Goal: Task Accomplishment & Management: Manage account settings

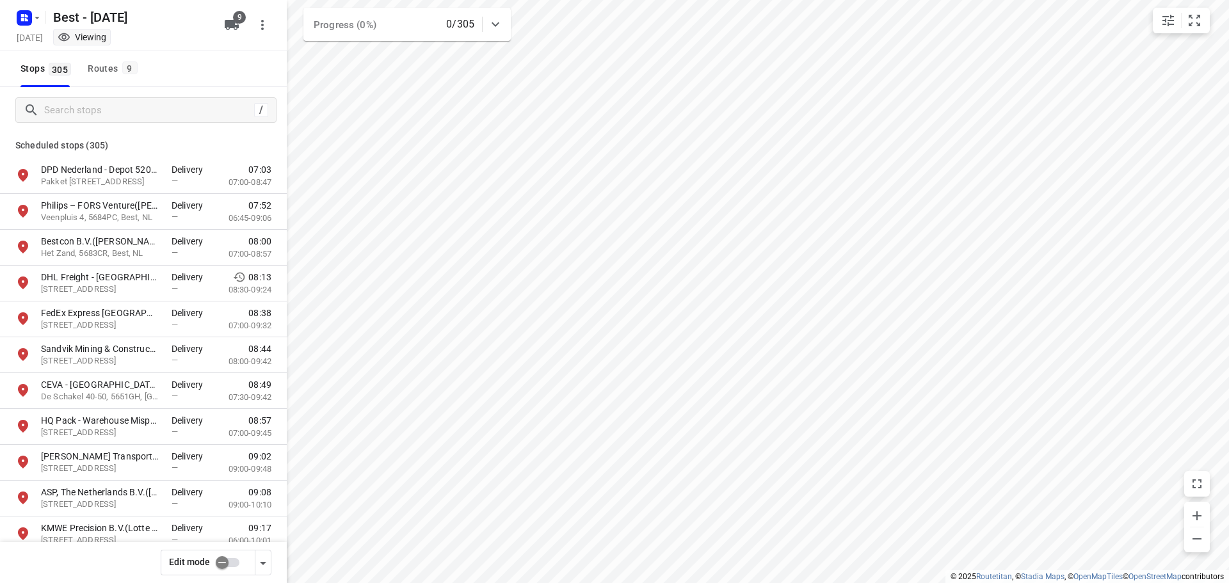
click at [22, 14] on icon "button" at bounding box center [22, 15] width 3 height 3
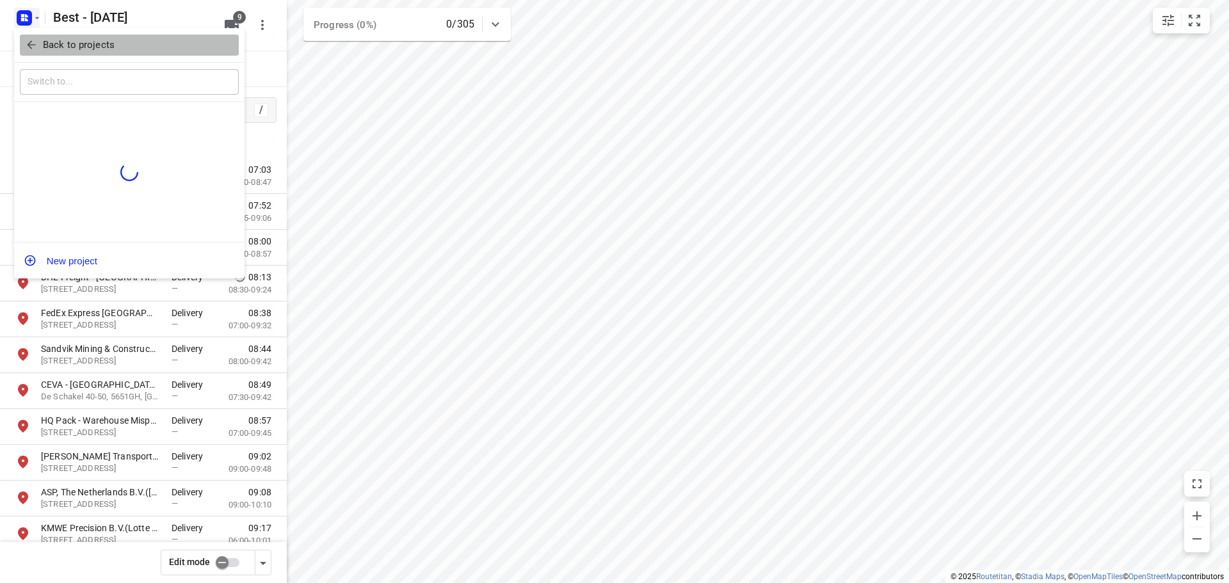
click at [35, 39] on icon "button" at bounding box center [31, 44] width 13 height 13
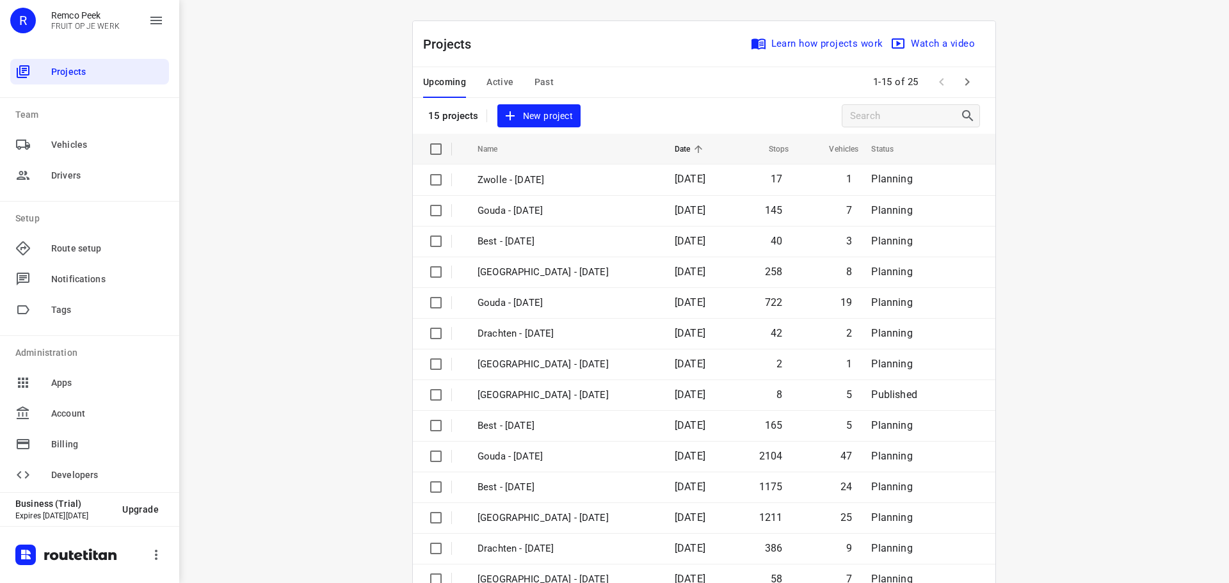
click at [501, 74] on span "Active" at bounding box center [499, 82] width 27 height 16
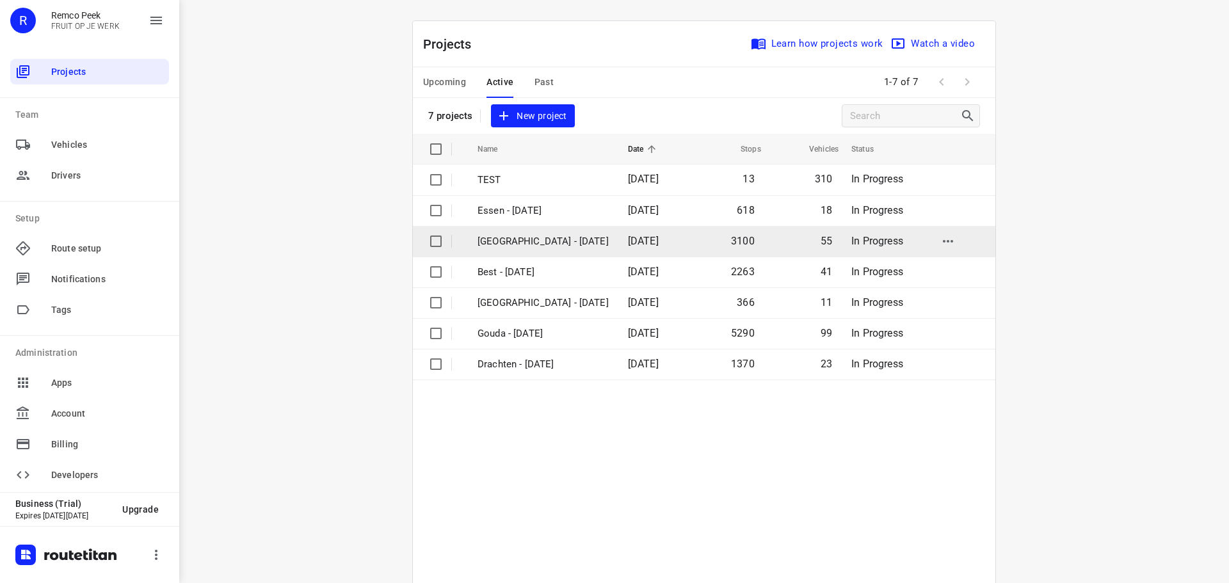
click at [536, 256] on td "[GEOGRAPHIC_DATA] - [DATE]" at bounding box center [541, 241] width 153 height 31
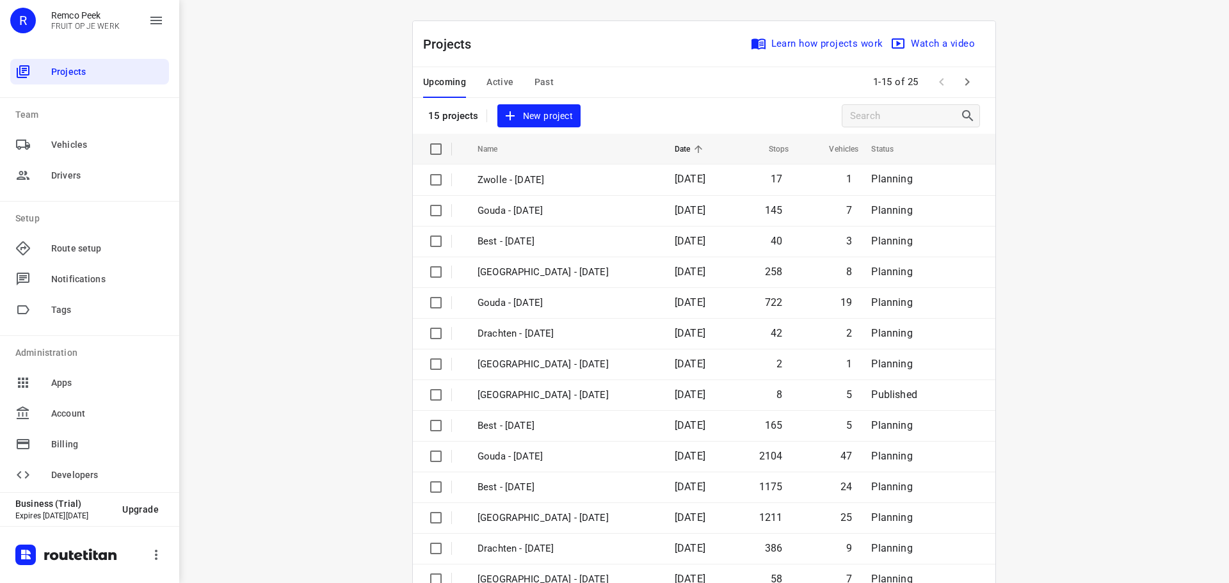
click at [497, 85] on span "Active" at bounding box center [499, 82] width 27 height 16
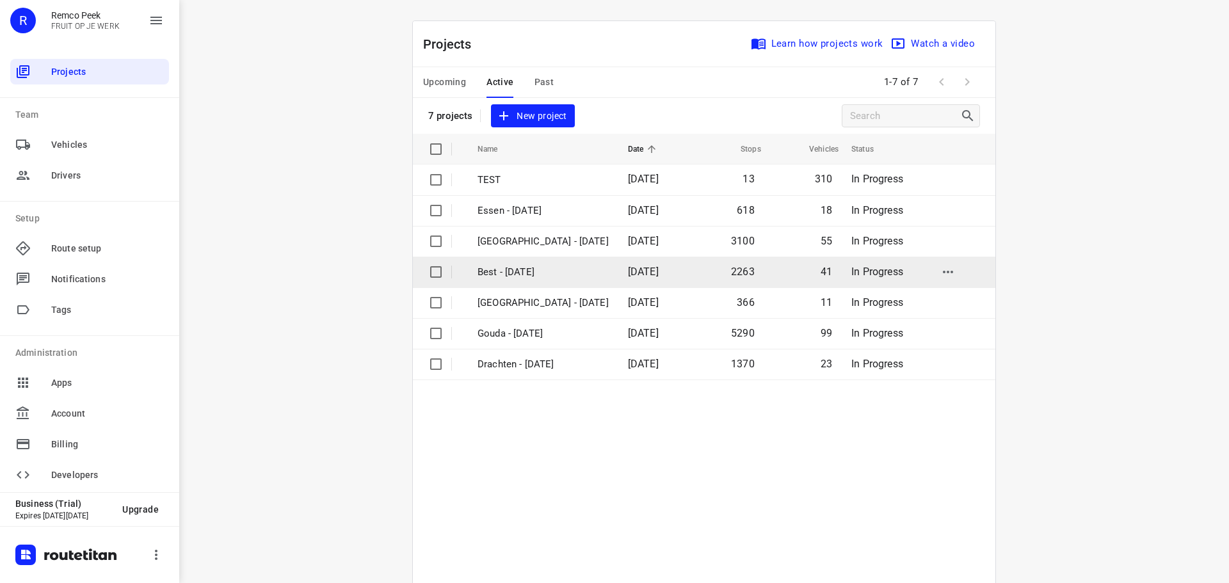
click at [550, 282] on td "Best - [DATE]" at bounding box center [541, 272] width 153 height 31
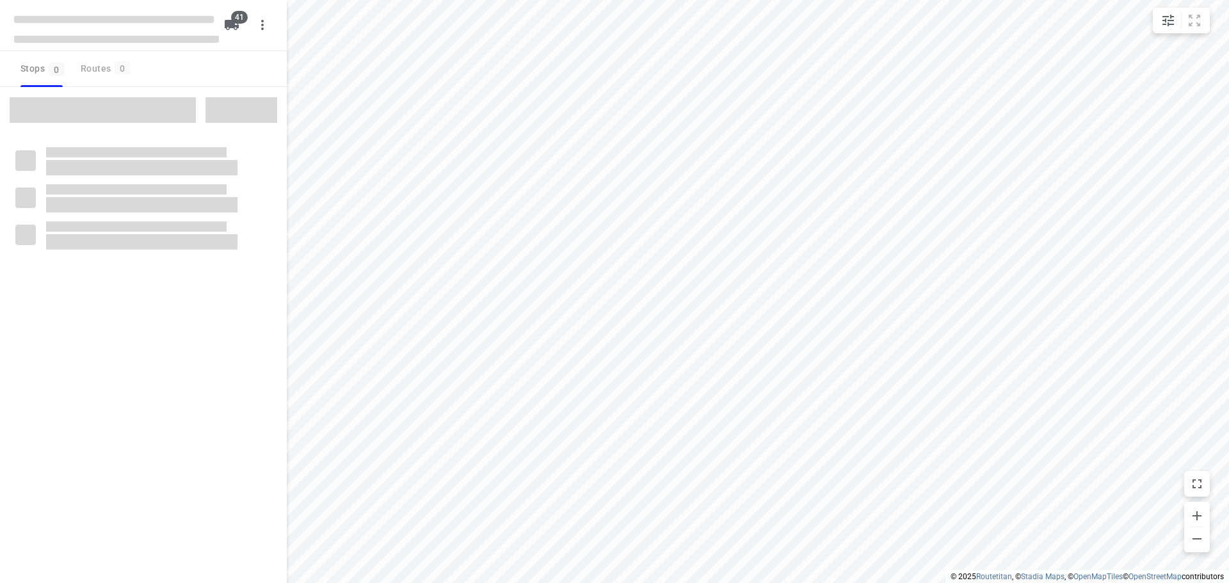
checkbox input "true"
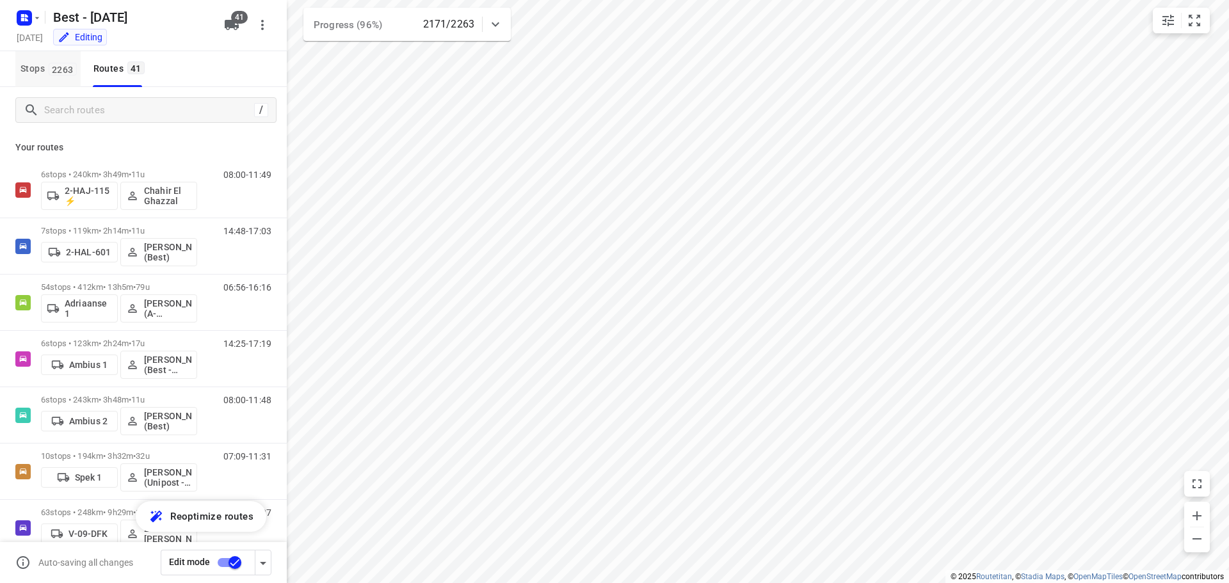
click at [42, 73] on span "Stops 2263" at bounding box center [50, 69] width 60 height 16
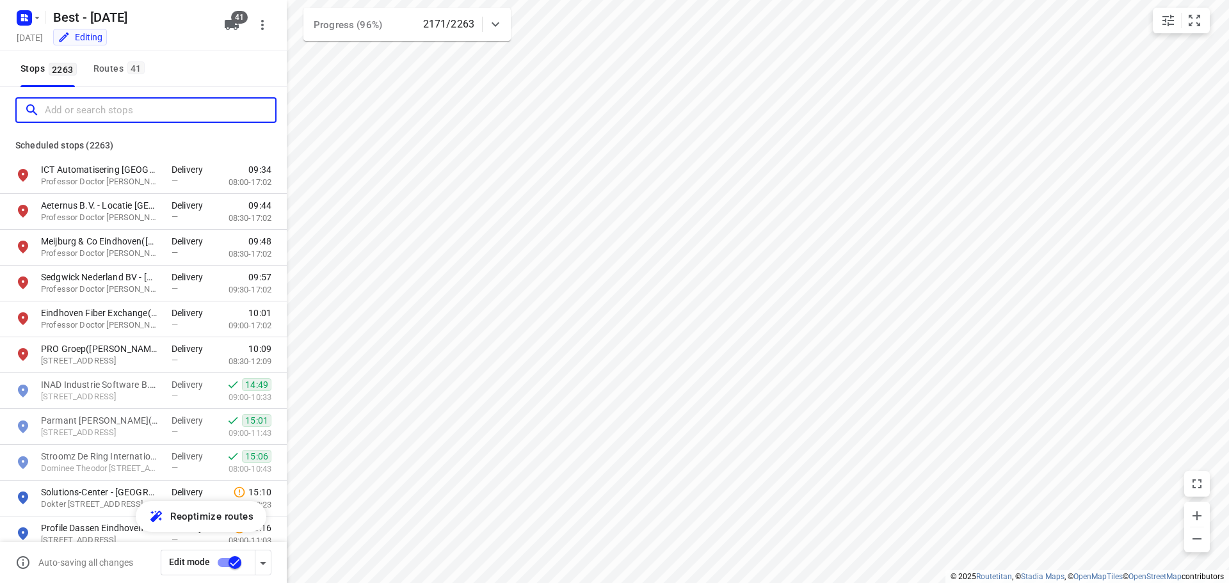
click at [86, 111] on input "Add or search stops" at bounding box center [160, 110] width 230 height 20
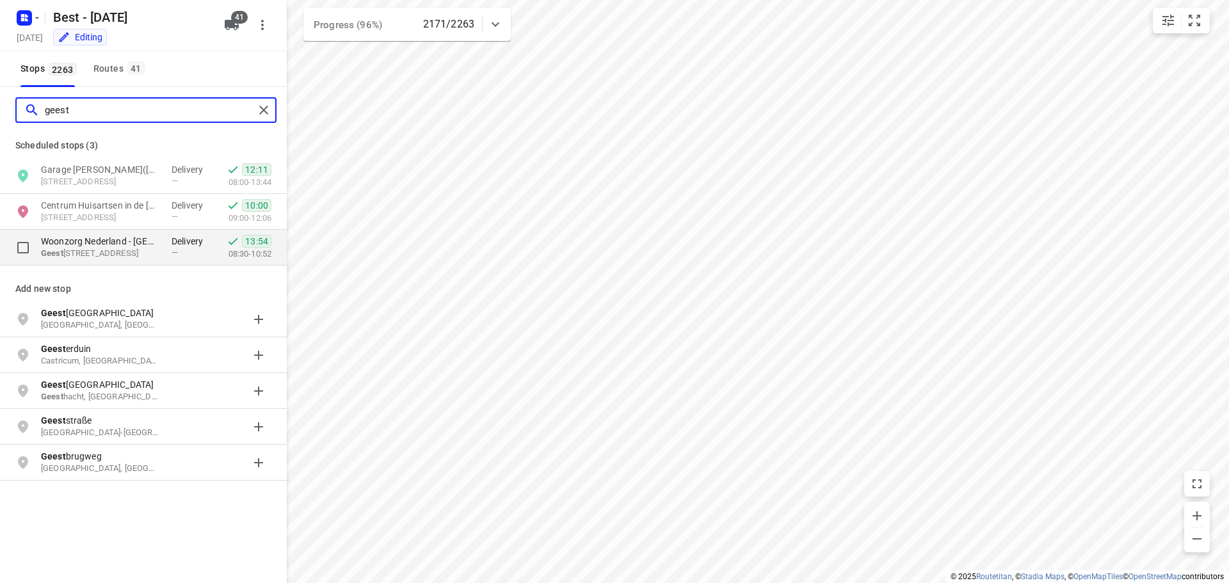
type input "geest"
click at [134, 244] on p "Woonzorg Nederland - [GEOGRAPHIC_DATA]([PERSON_NAME])" at bounding box center [100, 241] width 118 height 13
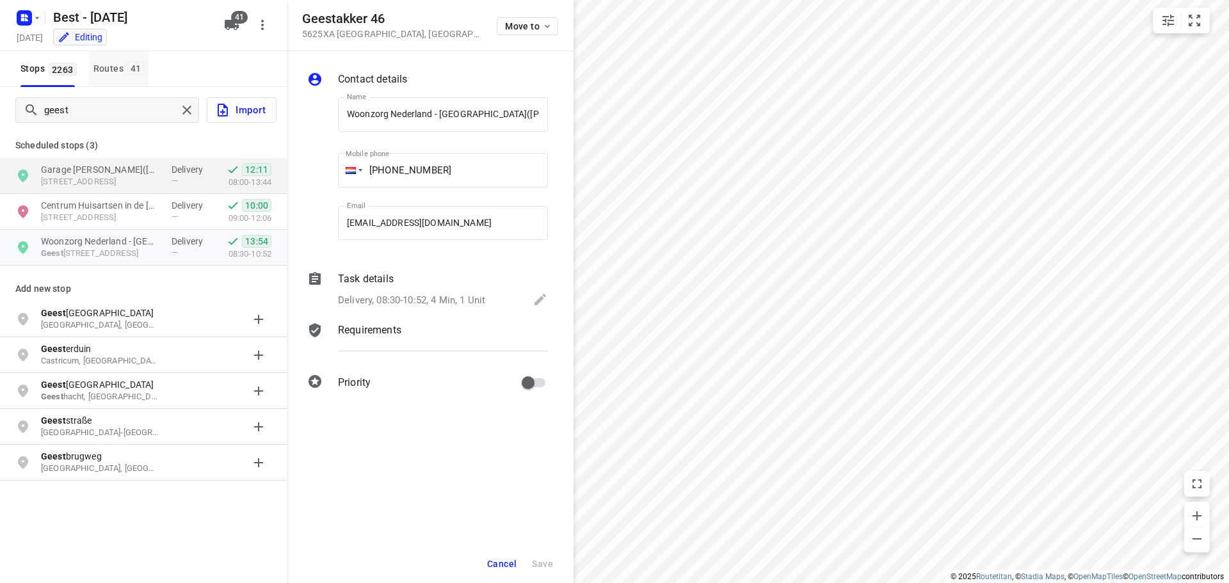
click at [124, 69] on div "Routes 41" at bounding box center [120, 69] width 55 height 16
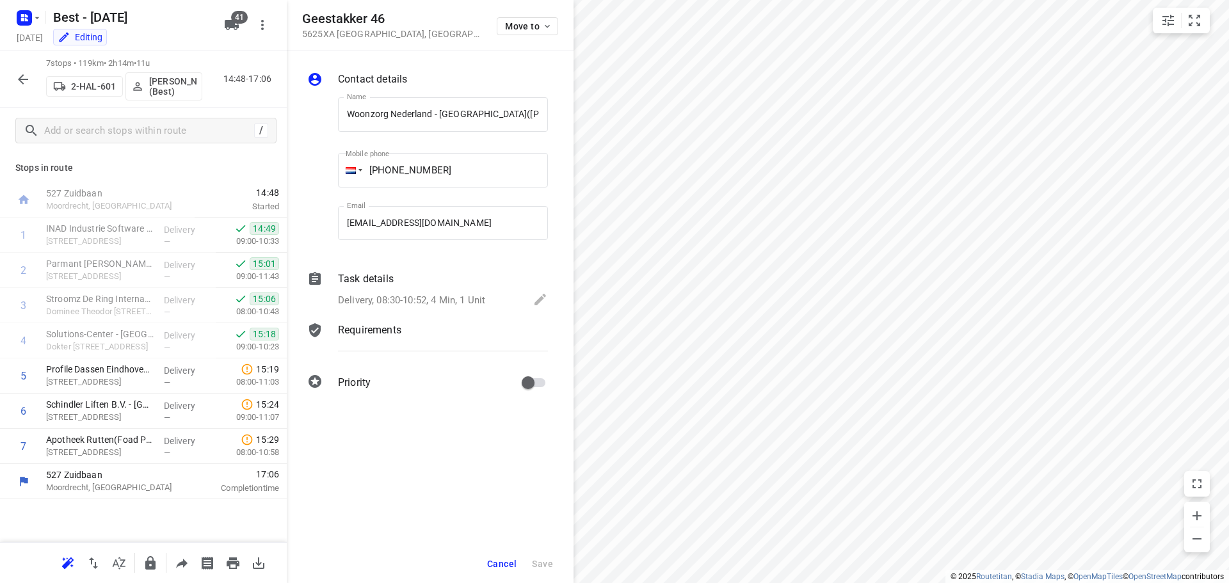
click at [29, 91] on div at bounding box center [23, 80] width 26 height 26
click at [28, 89] on button "button" at bounding box center [23, 80] width 26 height 26
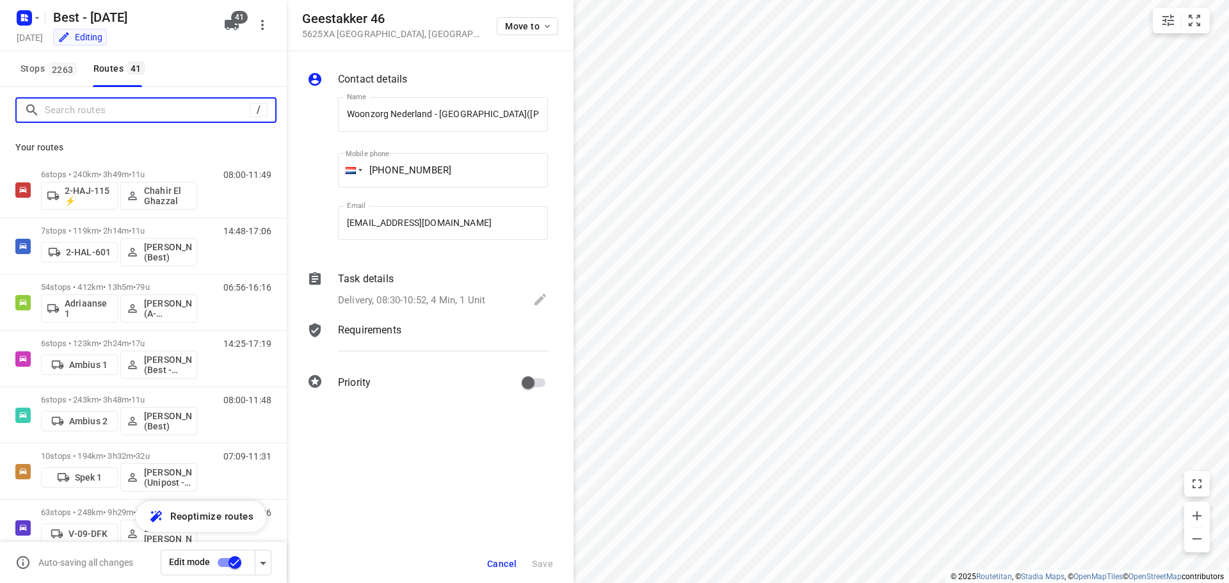
click at [76, 114] on input "Search routes" at bounding box center [147, 110] width 205 height 20
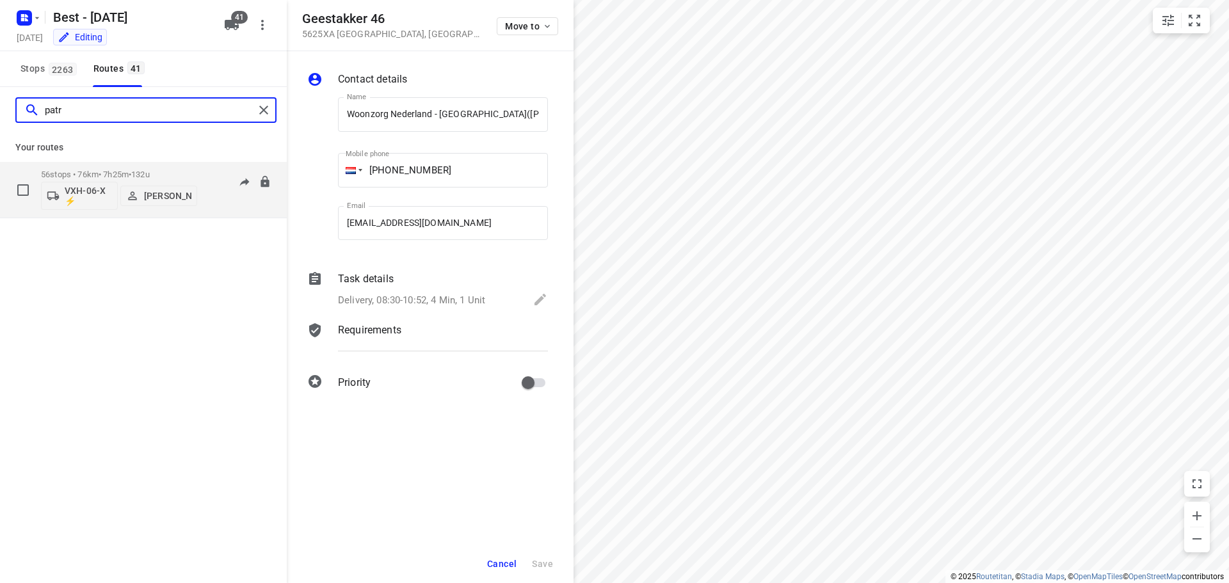
type input "patr"
click at [100, 165] on div "56 stops • 76km • 7h25m • 132u VXH-06-X ⚡ [PERSON_NAME]" at bounding box center [119, 189] width 156 height 53
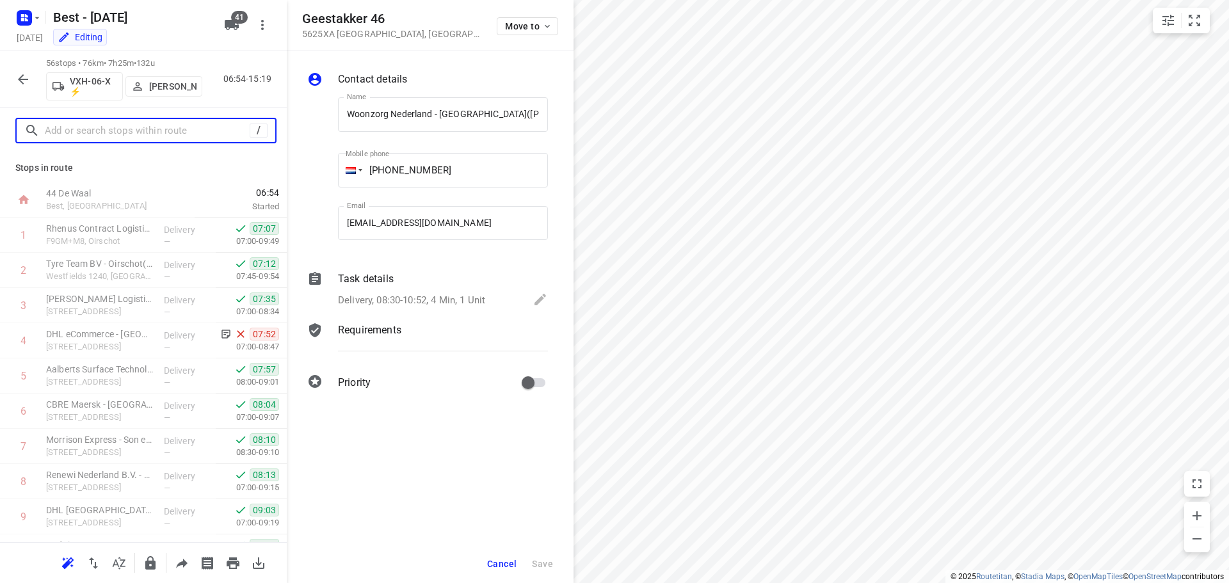
click at [131, 137] on input "text" at bounding box center [147, 131] width 205 height 20
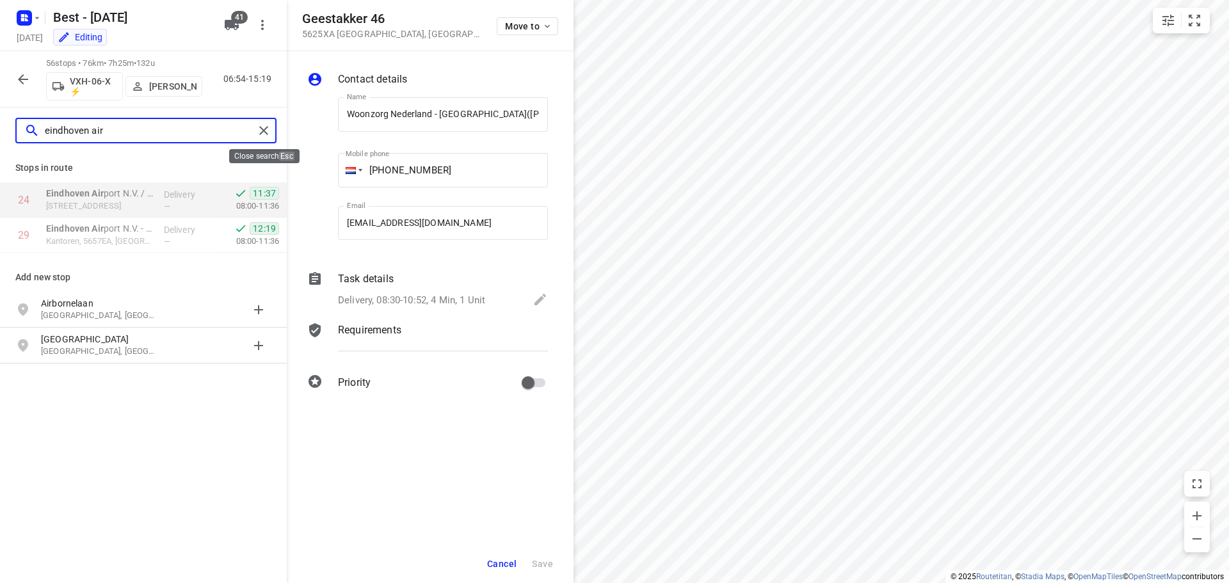
type input "eindhoven air"
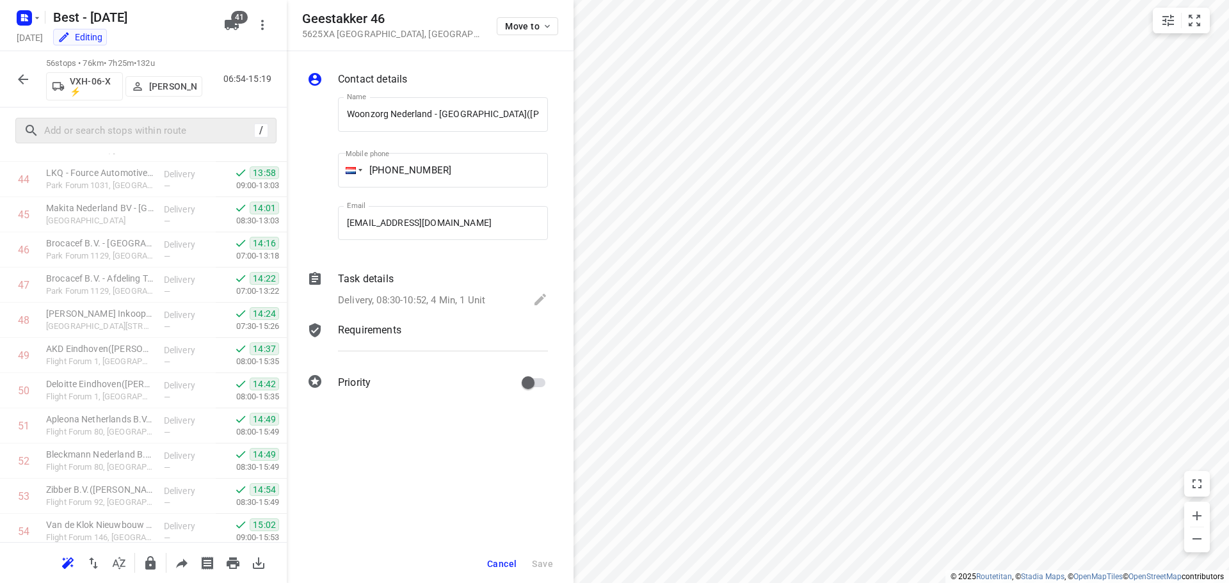
scroll to position [1682, 0]
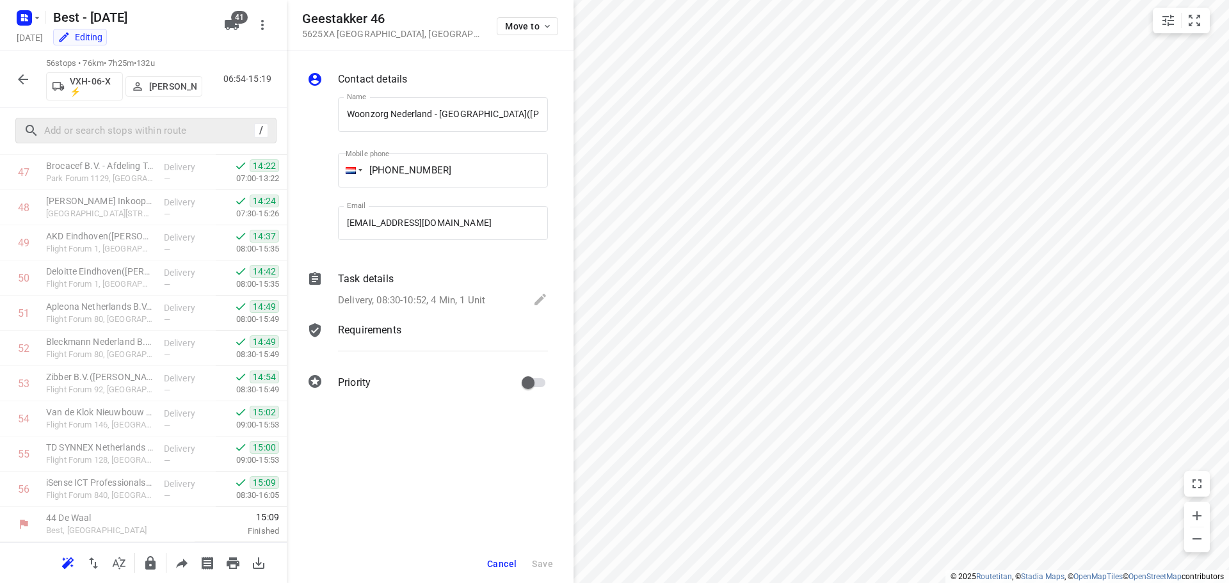
drag, startPoint x: 10, startPoint y: 66, endPoint x: 12, endPoint y: 74, distance: 8.7
click at [10, 67] on div "56 stops • 76km • 7h25m • 132u VXH-06-X ⚡ [PERSON_NAME] 06:54-15:19" at bounding box center [143, 79] width 287 height 56
click at [16, 82] on icon "button" at bounding box center [22, 79] width 15 height 15
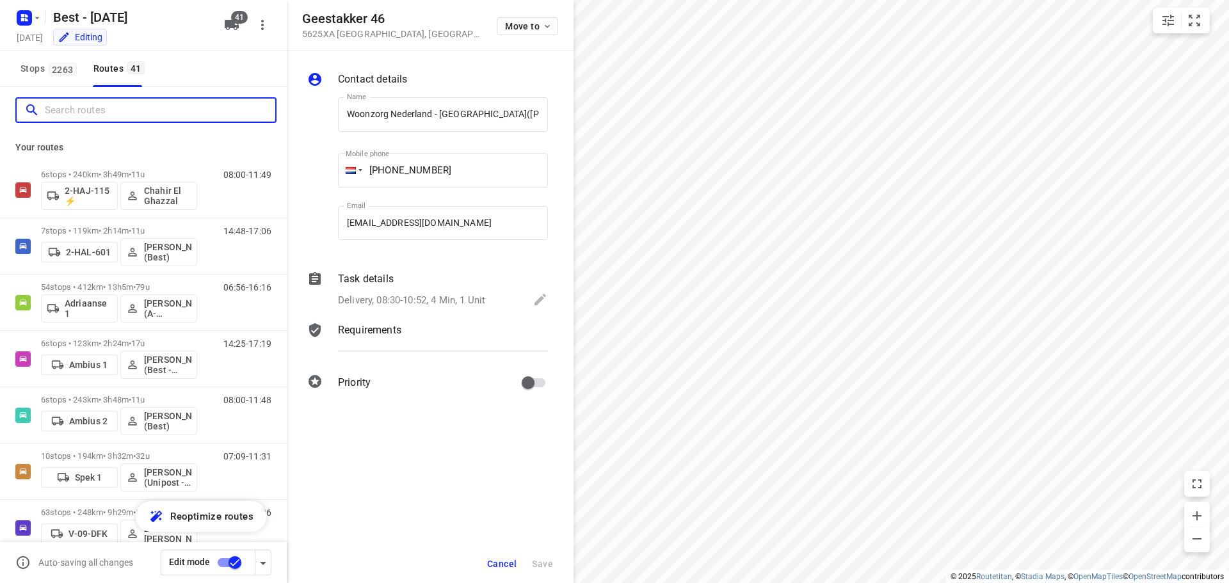
click at [83, 108] on input "Search routes" at bounding box center [160, 110] width 230 height 20
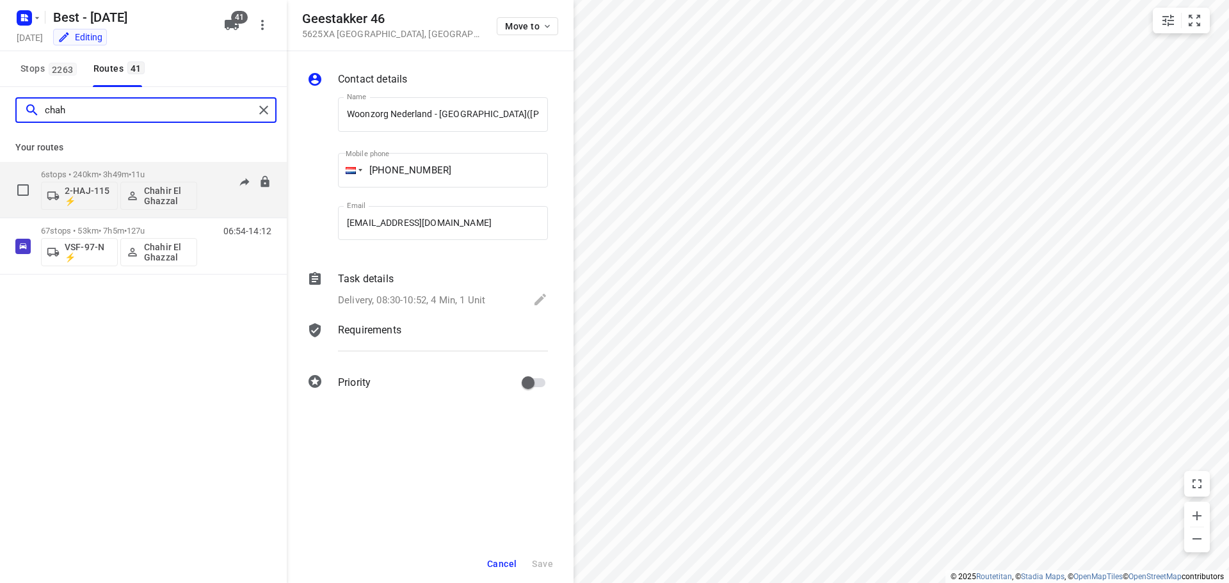
type input "chah"
click at [77, 169] on div "6 stops • 240km • 3h49m • 11u 2-HAJ-115 ⚡ Chahir El Ghazzal" at bounding box center [119, 189] width 156 height 53
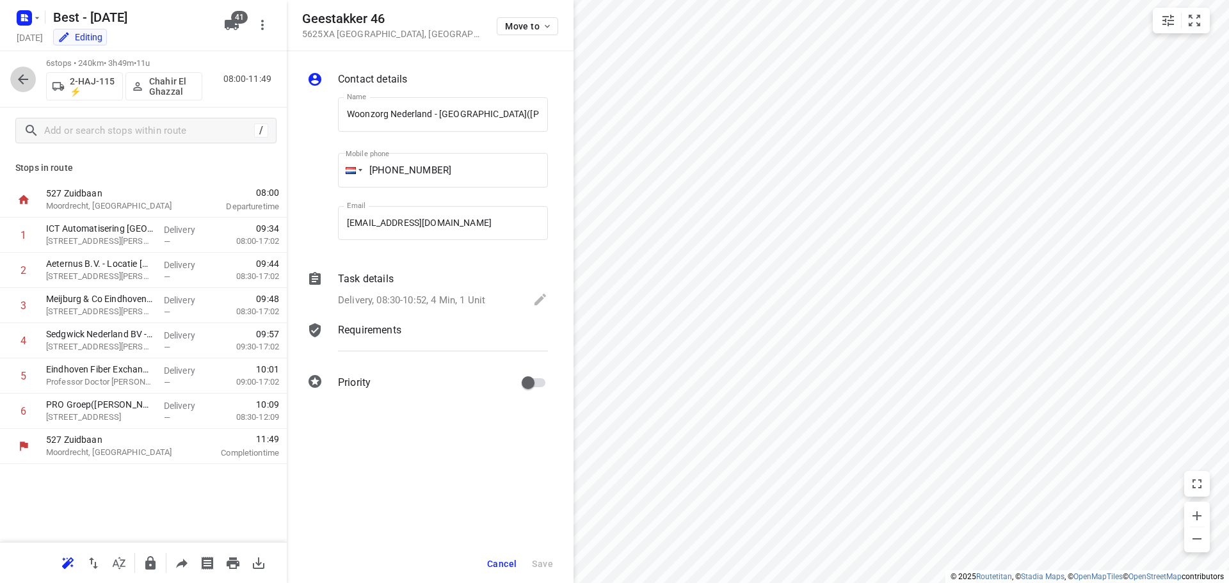
click at [16, 70] on button "button" at bounding box center [23, 80] width 26 height 26
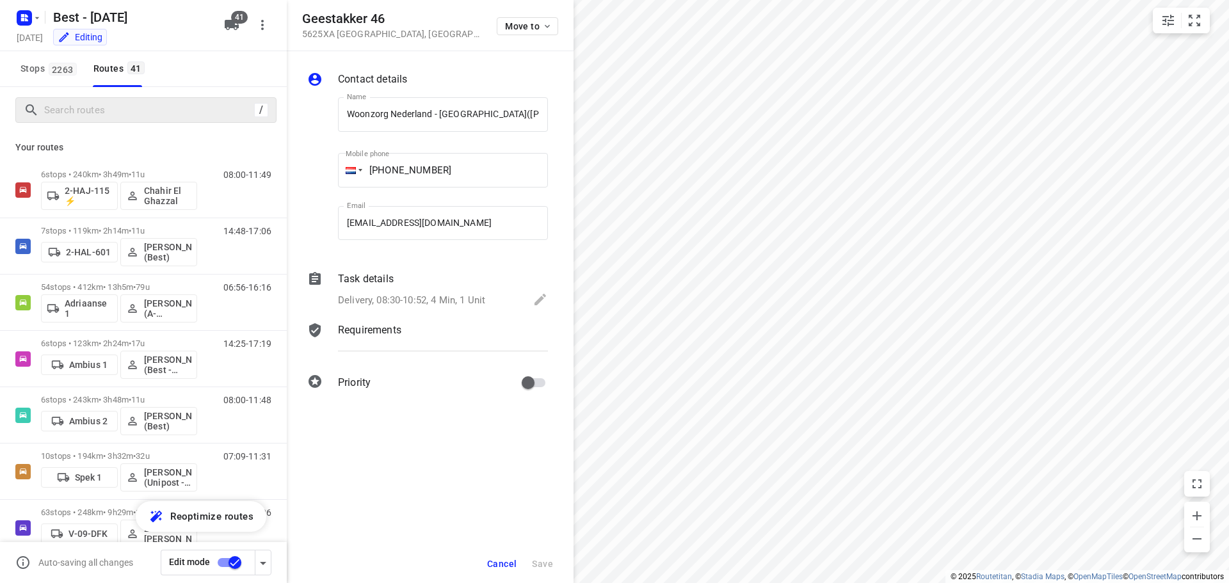
drag, startPoint x: 70, startPoint y: 92, endPoint x: 70, endPoint y: 102, distance: 10.2
click at [70, 96] on div "/" at bounding box center [143, 110] width 287 height 46
click at [72, 106] on input "Search routes" at bounding box center [147, 110] width 205 height 20
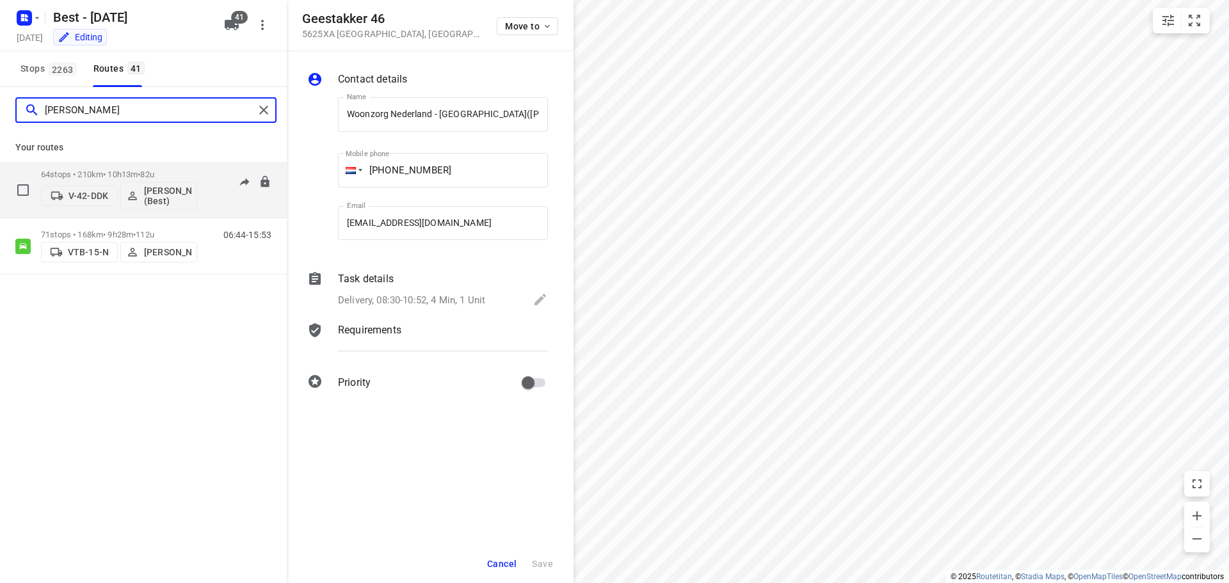
type input "[PERSON_NAME]"
click at [79, 171] on p "64 stops • 210km • 10h13m • 82u" at bounding box center [119, 175] width 156 height 10
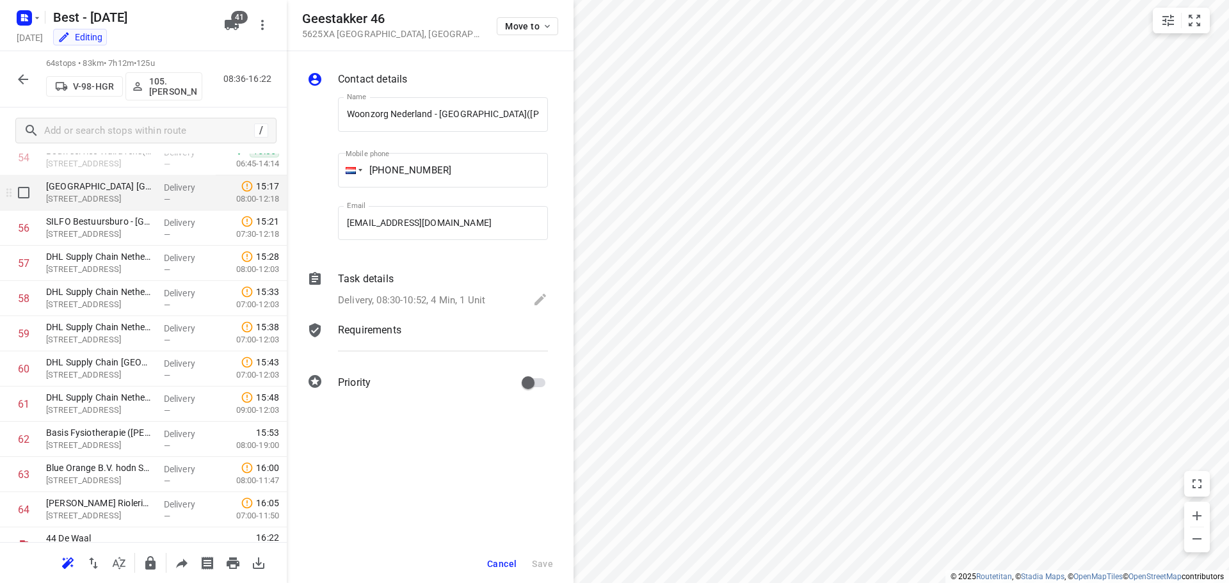
scroll to position [1964, 0]
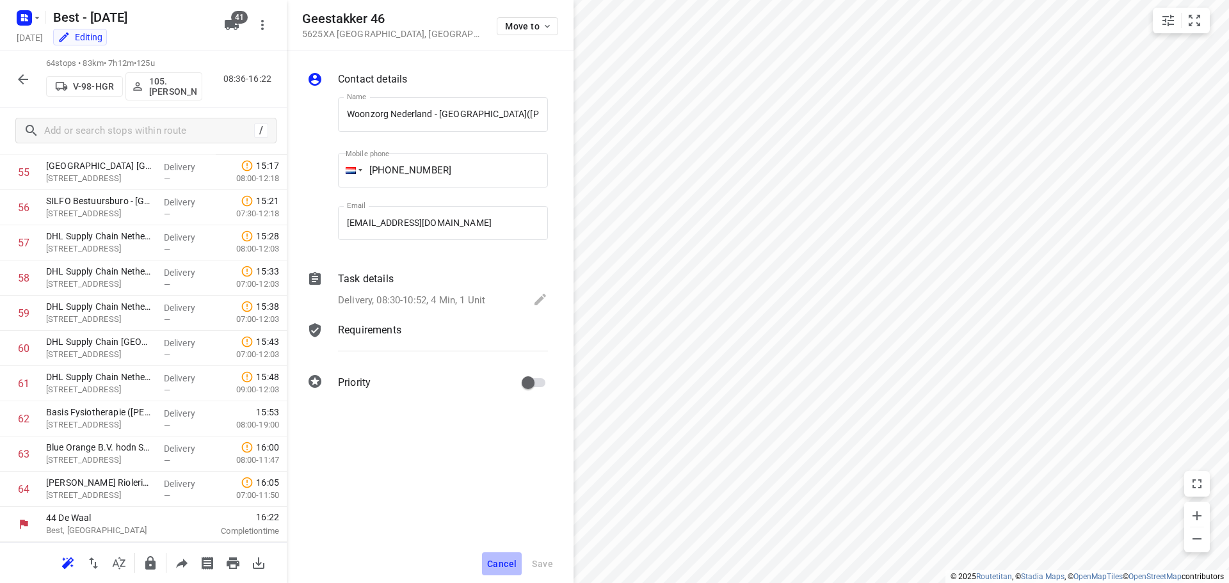
drag, startPoint x: 509, startPoint y: 556, endPoint x: 540, endPoint y: 484, distance: 78.6
click at [509, 554] on button "Cancel" at bounding box center [502, 563] width 40 height 23
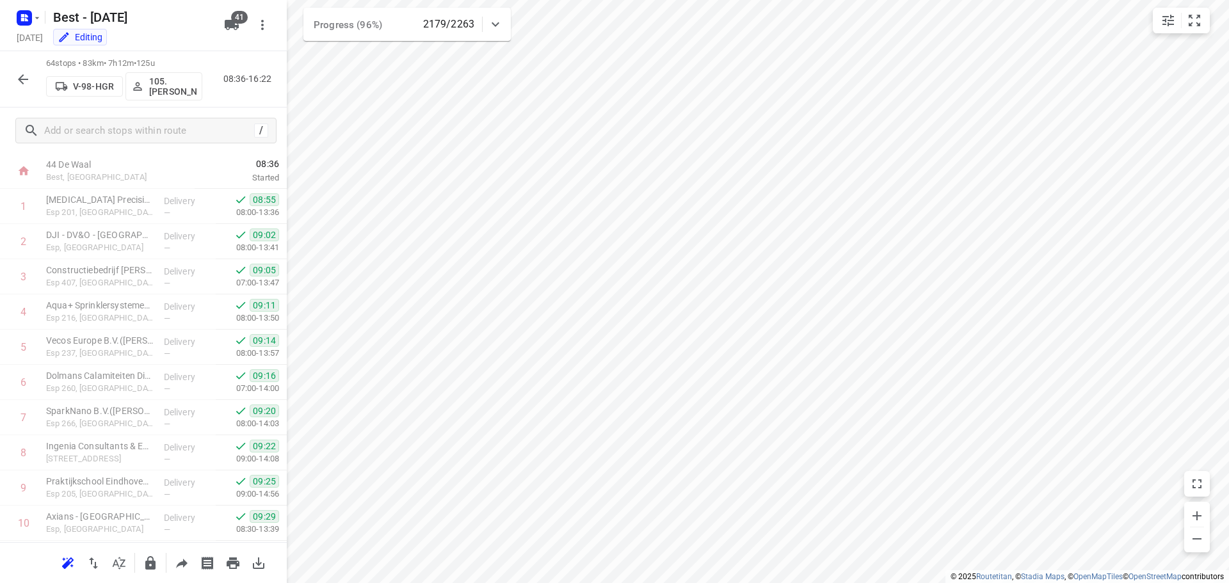
scroll to position [0, 0]
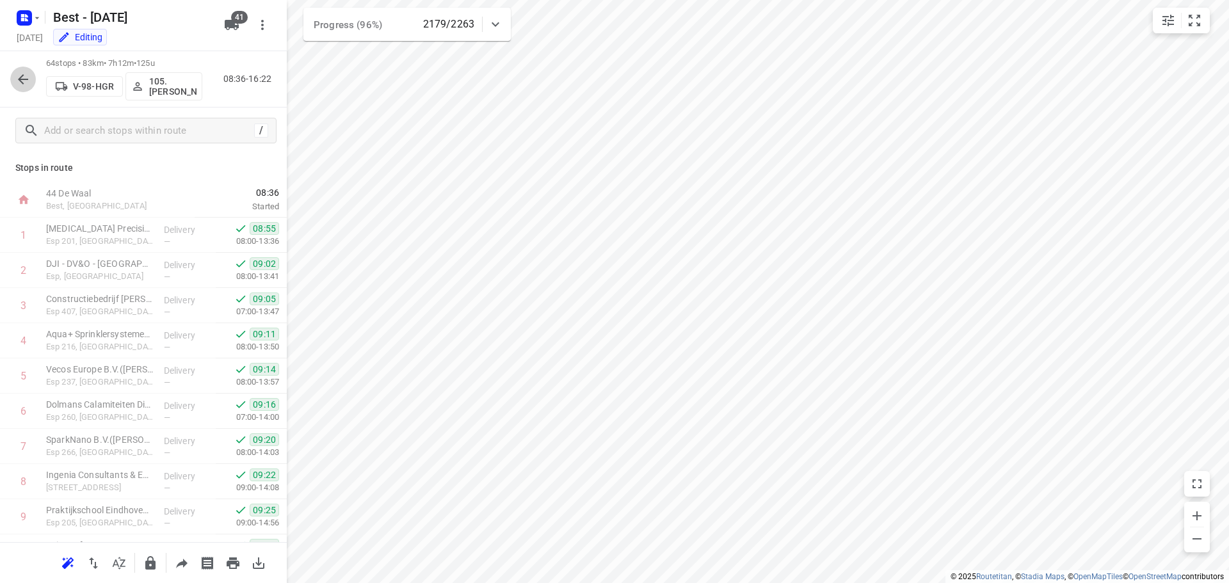
click at [17, 72] on icon "button" at bounding box center [22, 79] width 15 height 15
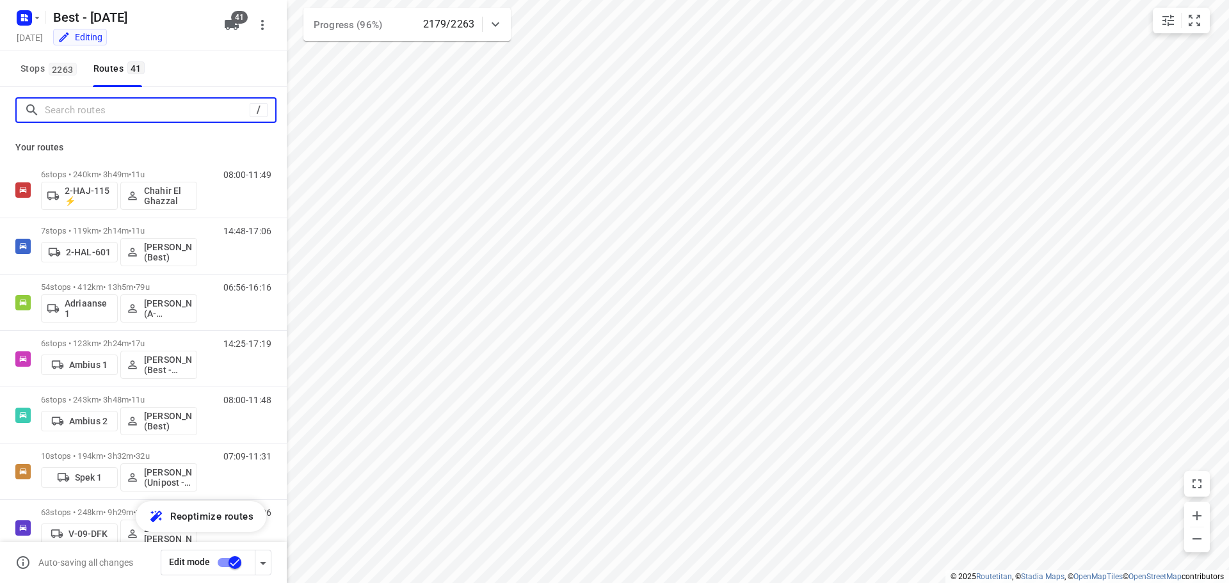
click at [138, 120] on input "Search routes" at bounding box center [147, 110] width 205 height 20
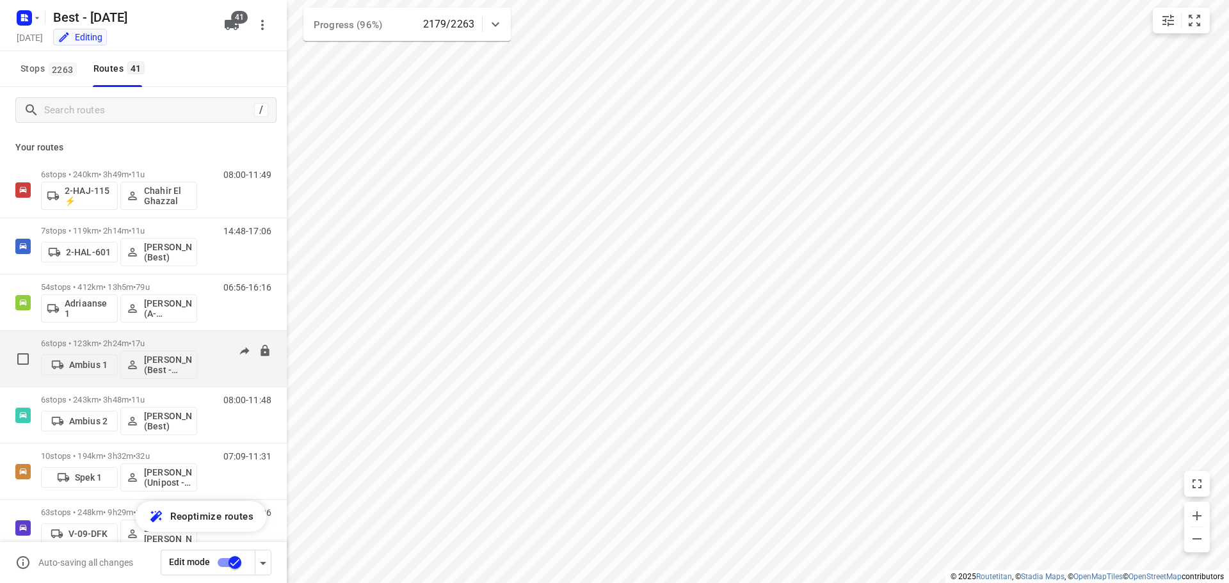
click at [134, 338] on div "6 stops • 123km • 2h24m • 17u Ambius 1 [PERSON_NAME] (Best - ZZP)" at bounding box center [119, 358] width 156 height 53
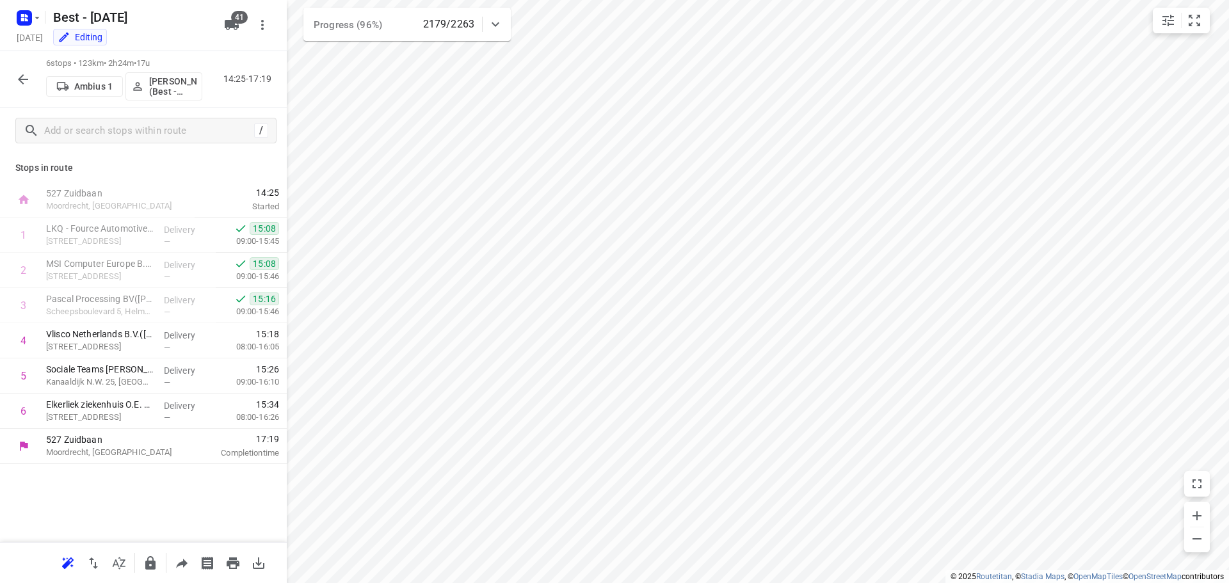
click at [26, 84] on icon "button" at bounding box center [22, 79] width 15 height 15
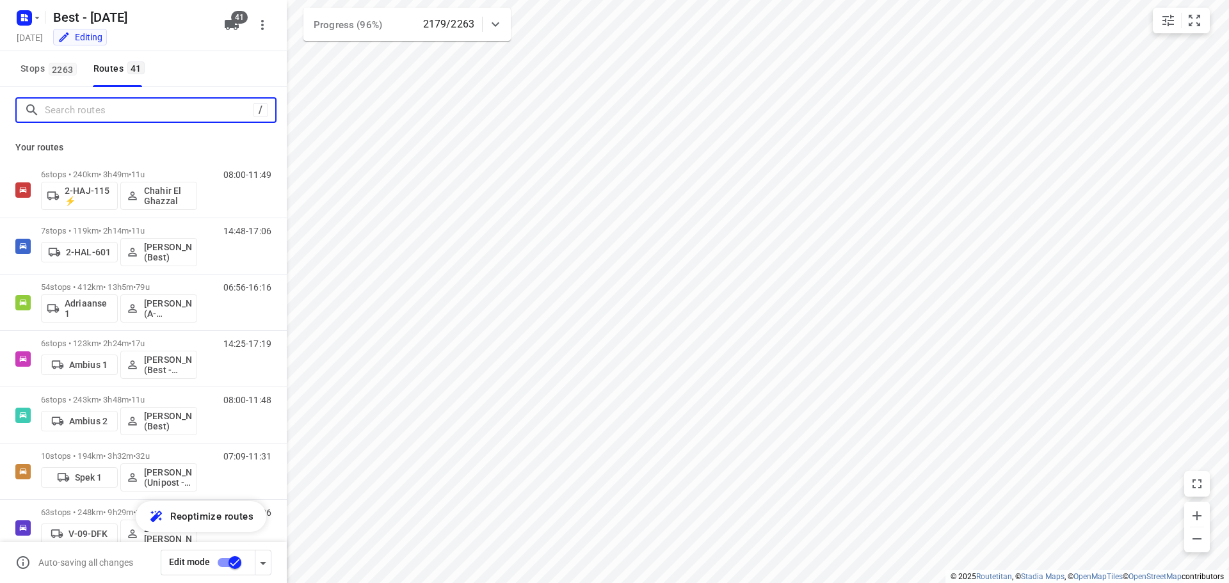
click at [96, 118] on input "Search routes" at bounding box center [149, 110] width 209 height 20
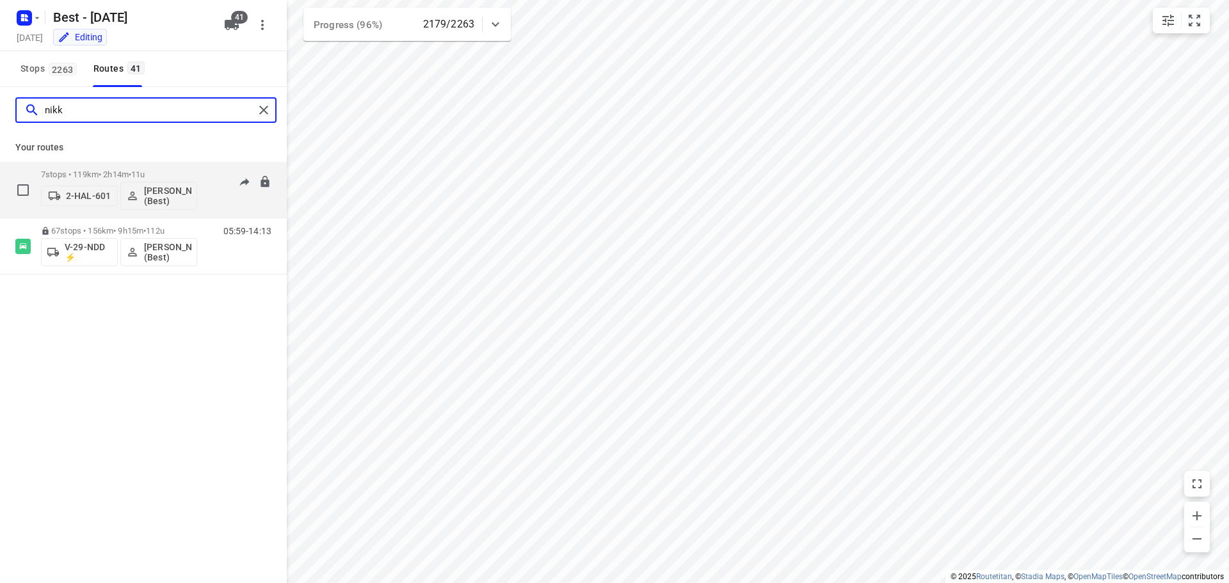
type input "nikk"
click at [131, 167] on div "7 stops • 119km • 2h14m • 11u 2-HAL-601 [PERSON_NAME] - van [PERSON_NAME] (Best)" at bounding box center [119, 189] width 156 height 53
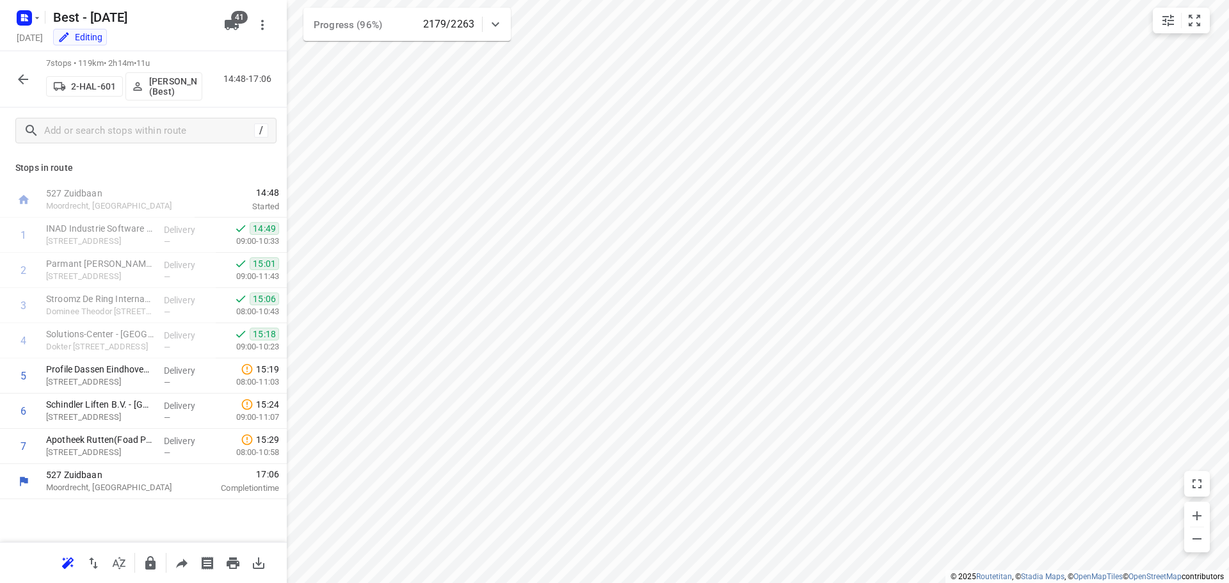
click at [17, 77] on icon "button" at bounding box center [22, 79] width 15 height 15
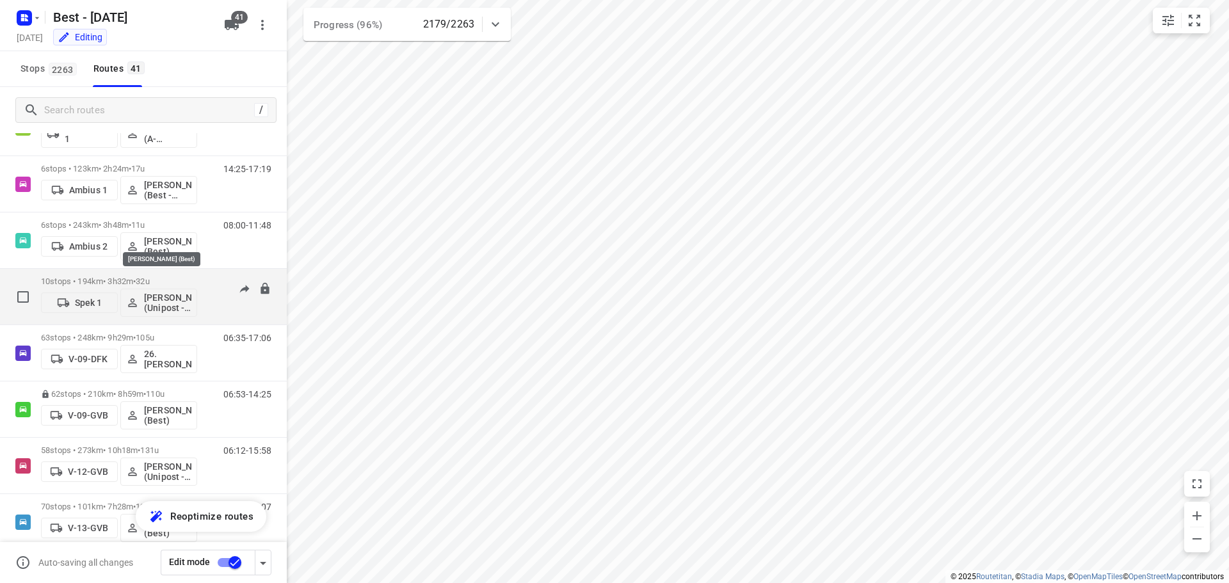
scroll to position [192, 0]
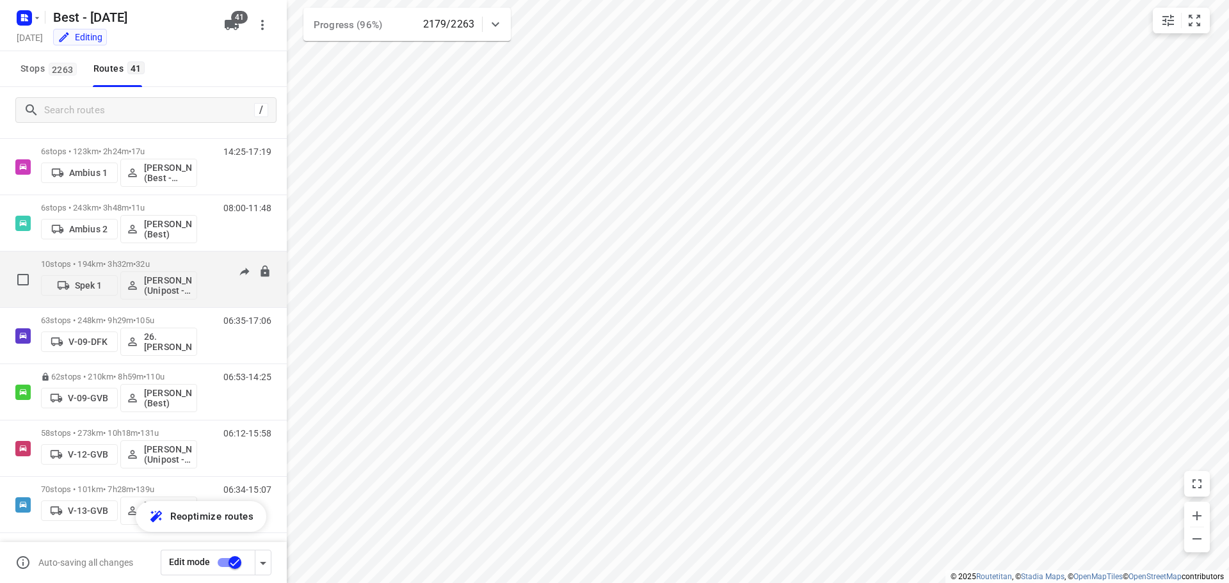
click at [125, 264] on p "10 stops • 194km • 3h32m • 32u" at bounding box center [119, 264] width 156 height 10
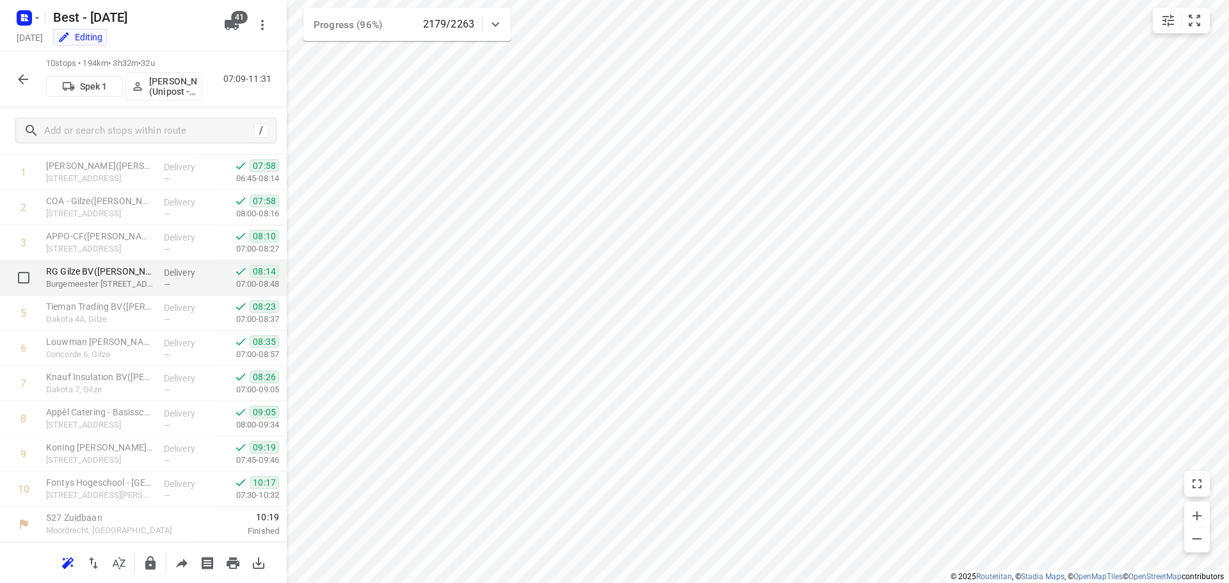
scroll to position [0, 0]
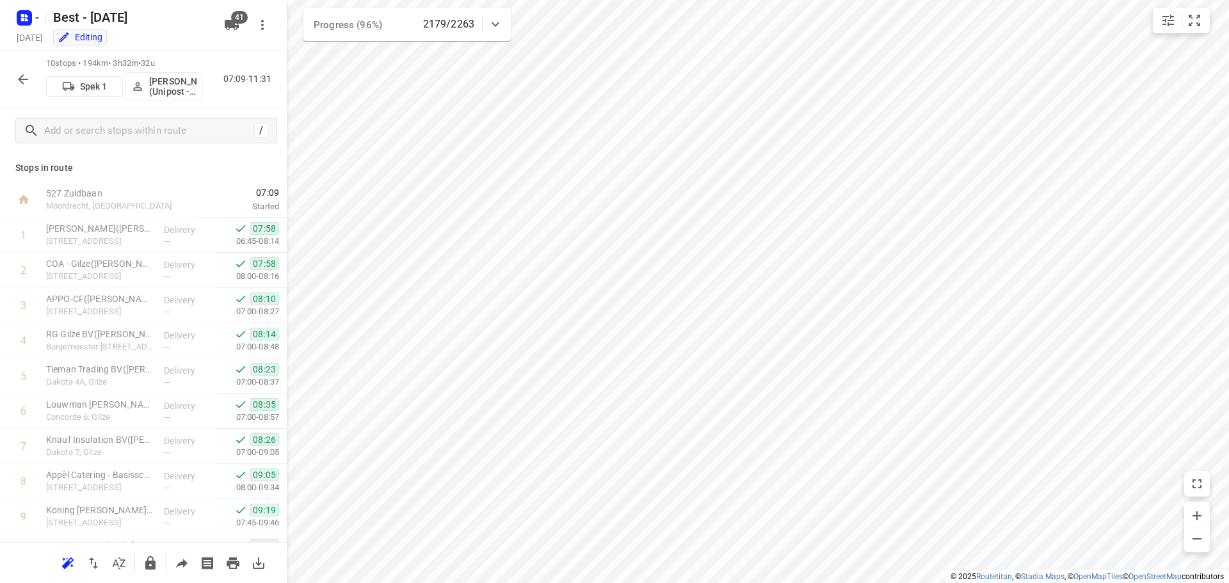
click at [14, 74] on button "button" at bounding box center [23, 80] width 26 height 26
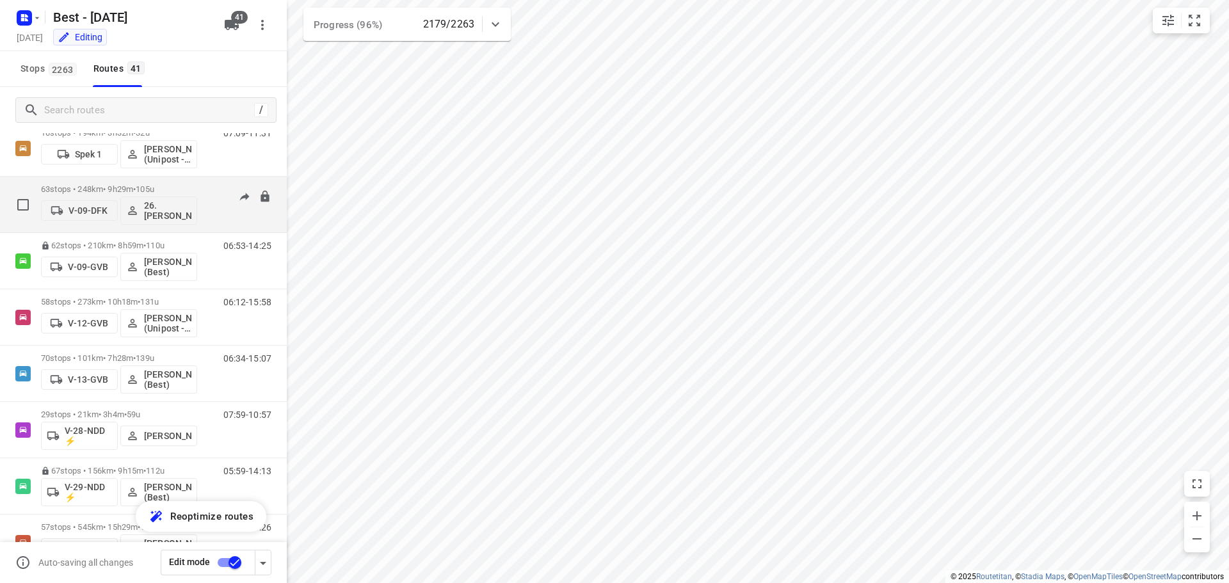
scroll to position [384, 0]
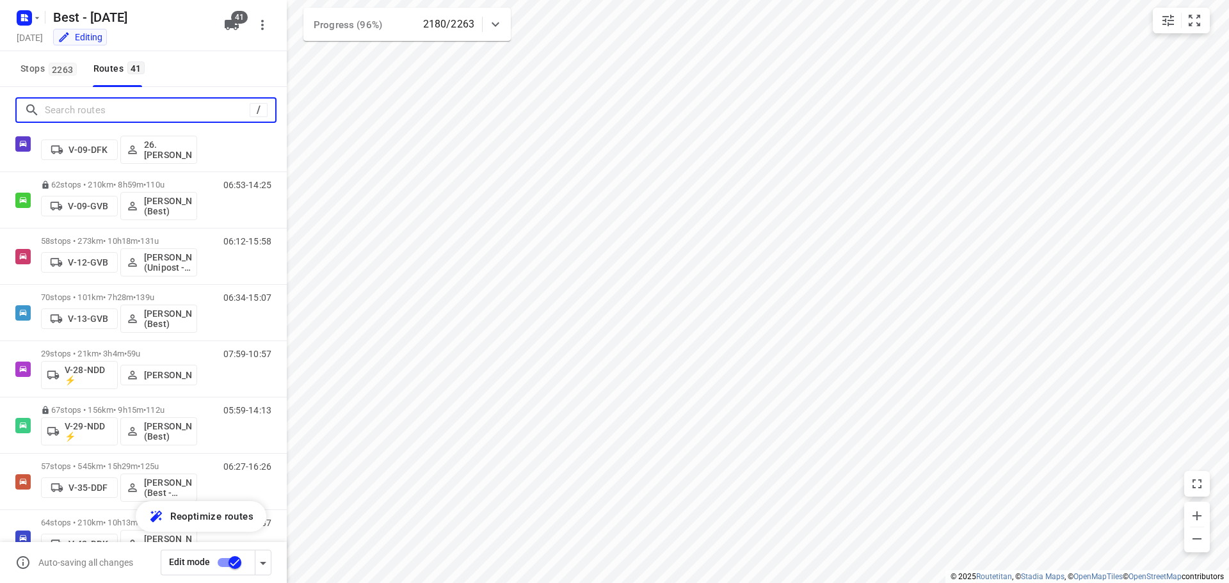
click at [108, 106] on input "Search routes" at bounding box center [147, 110] width 205 height 20
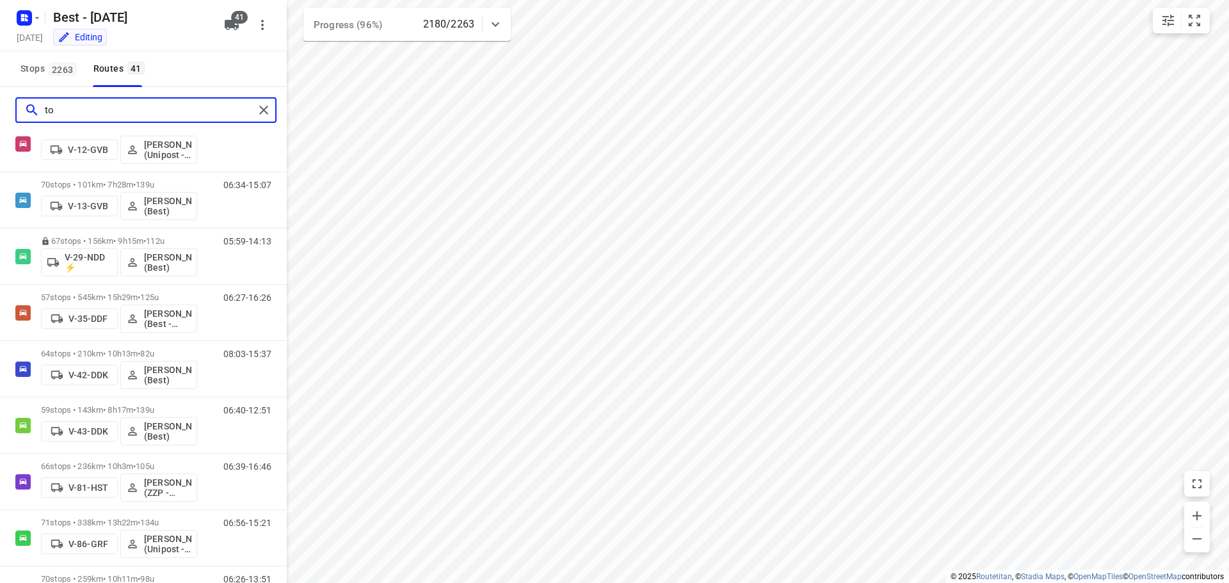
scroll to position [0, 0]
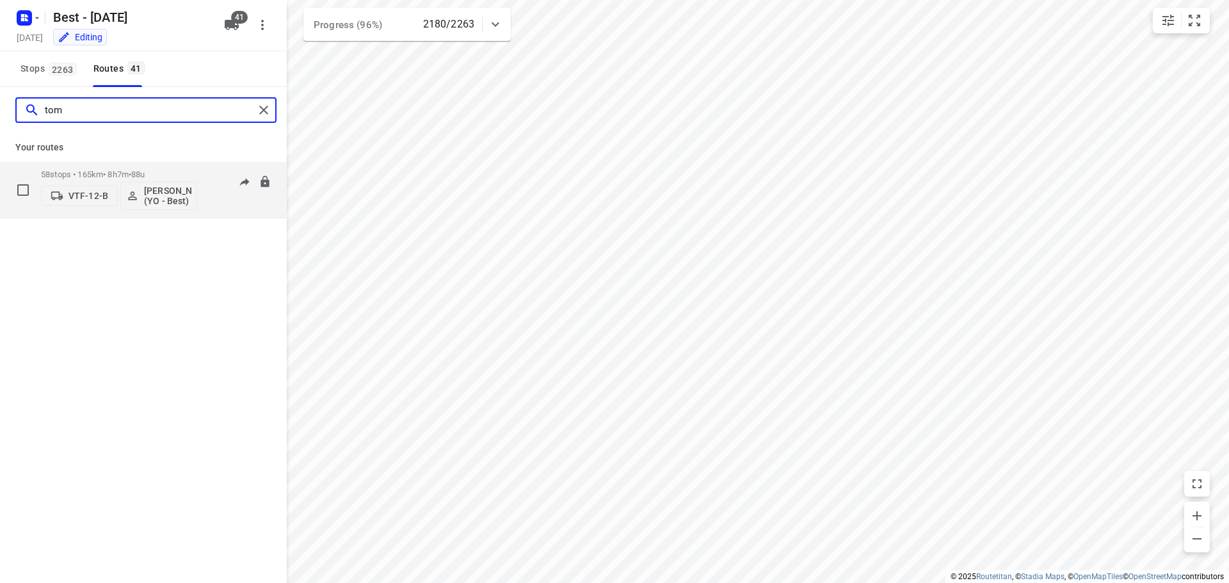
type input "tom"
click at [80, 179] on p "58 stops • 165km • 8h7m • 88u" at bounding box center [119, 175] width 156 height 10
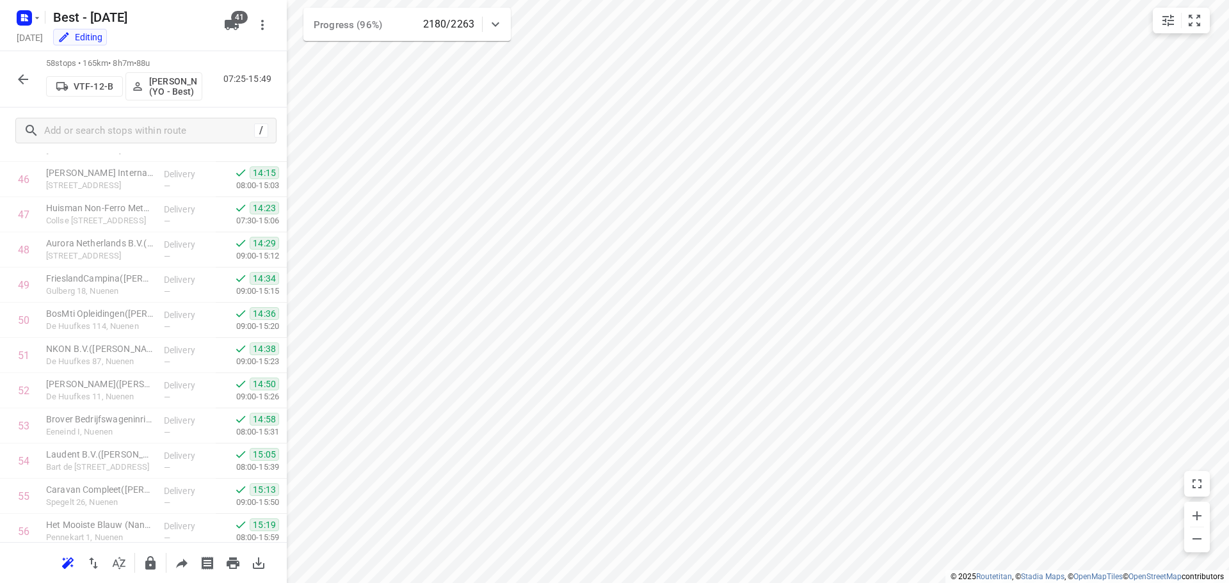
scroll to position [1752, 0]
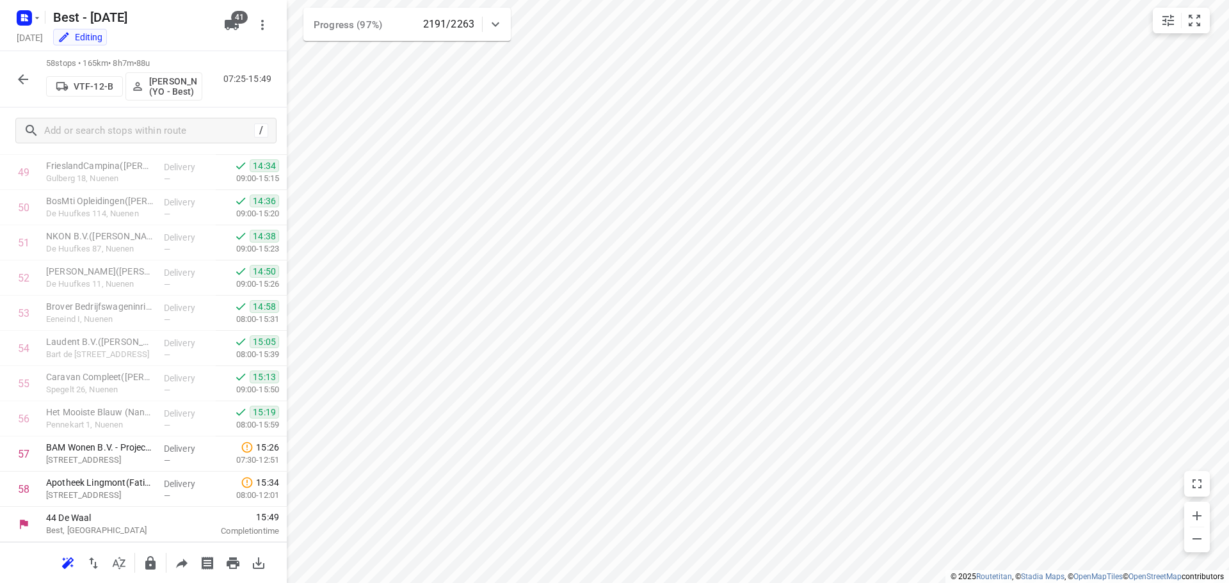
click at [11, 70] on div at bounding box center [23, 80] width 26 height 26
click at [21, 4] on div "Best - [DATE] [DATE] Editing" at bounding box center [116, 25] width 205 height 45
click at [25, 26] on icon "button" at bounding box center [24, 18] width 20 height 20
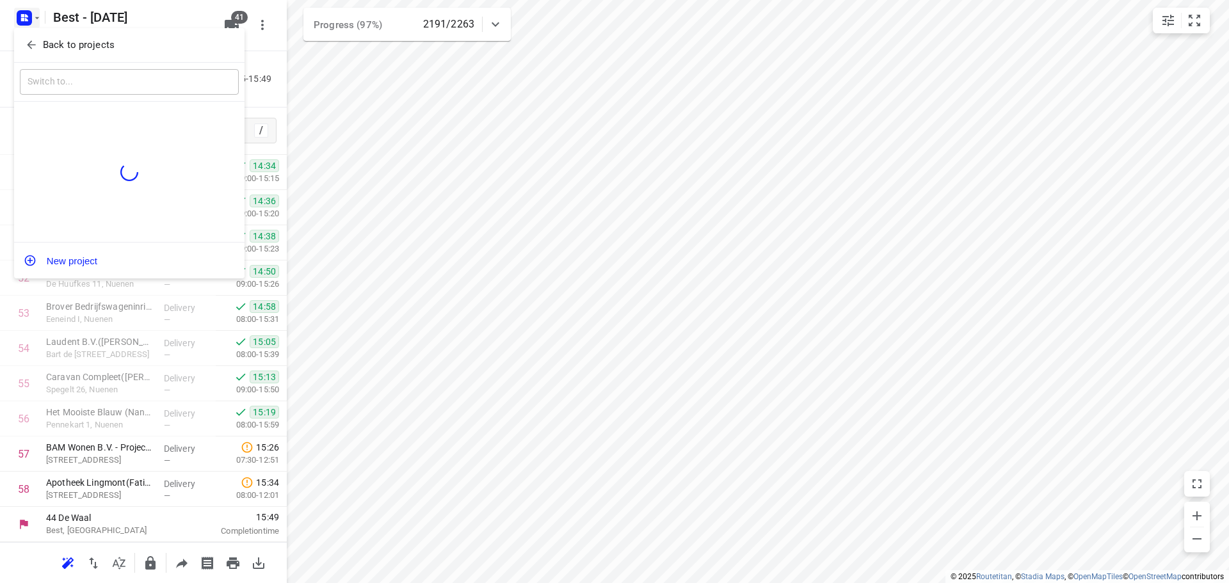
click at [79, 45] on p "Back to projects" at bounding box center [79, 45] width 72 height 15
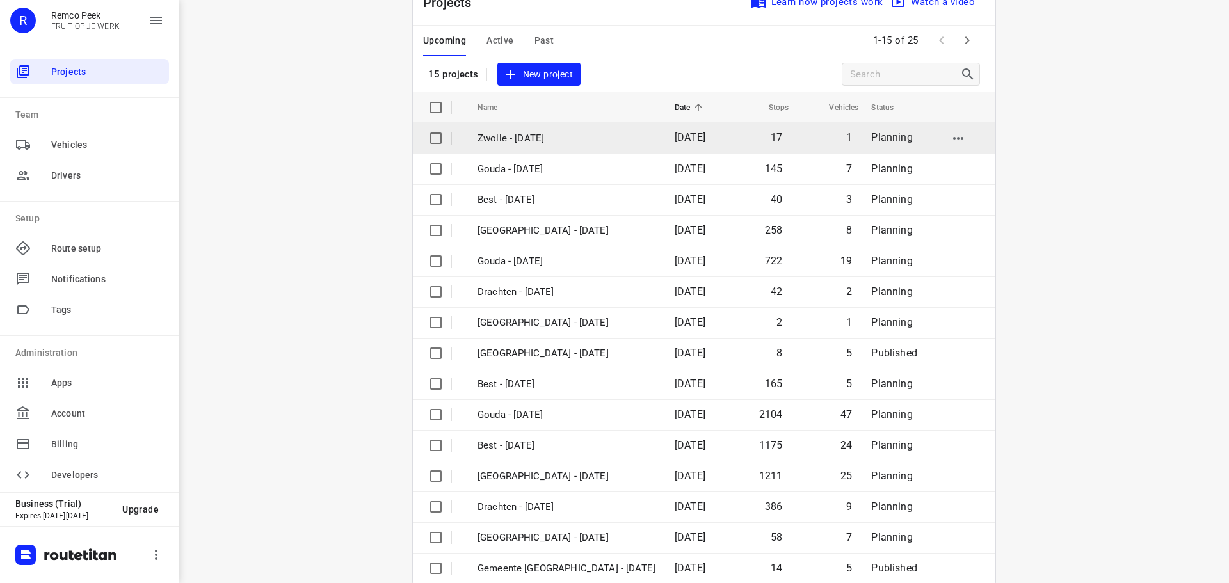
scroll to position [64, 0]
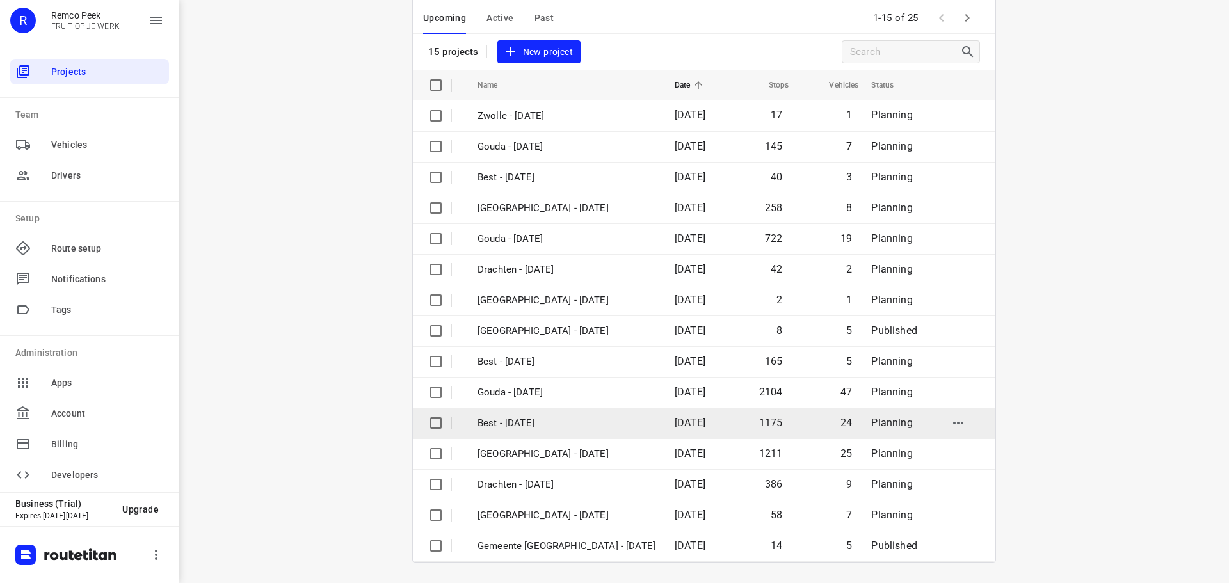
click at [591, 415] on td "Best - [DATE]" at bounding box center [565, 423] width 200 height 31
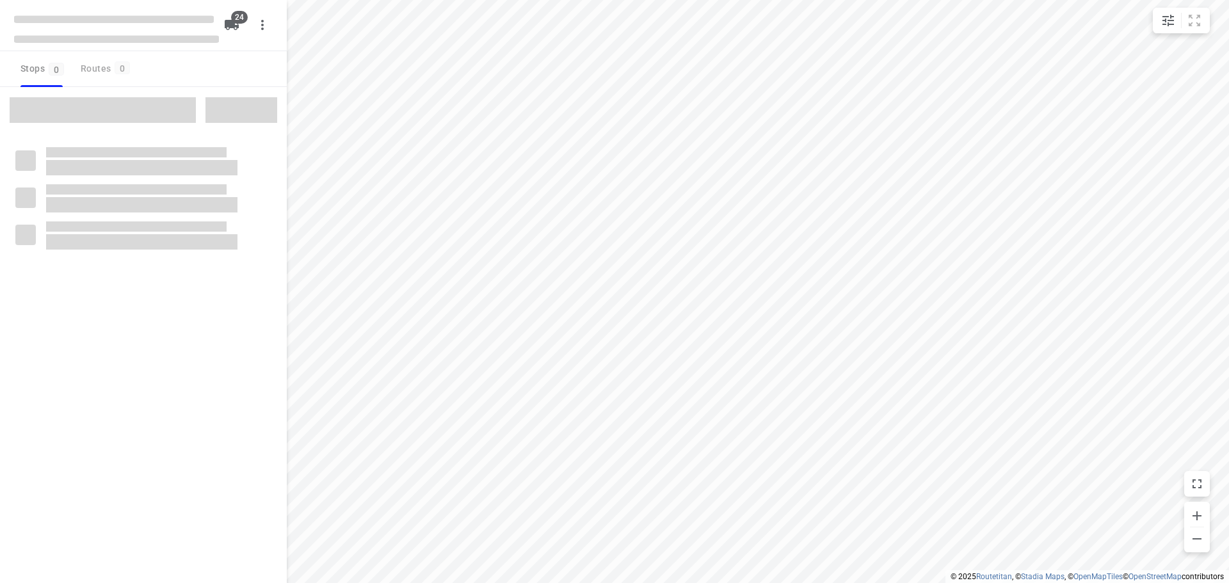
checkbox input "true"
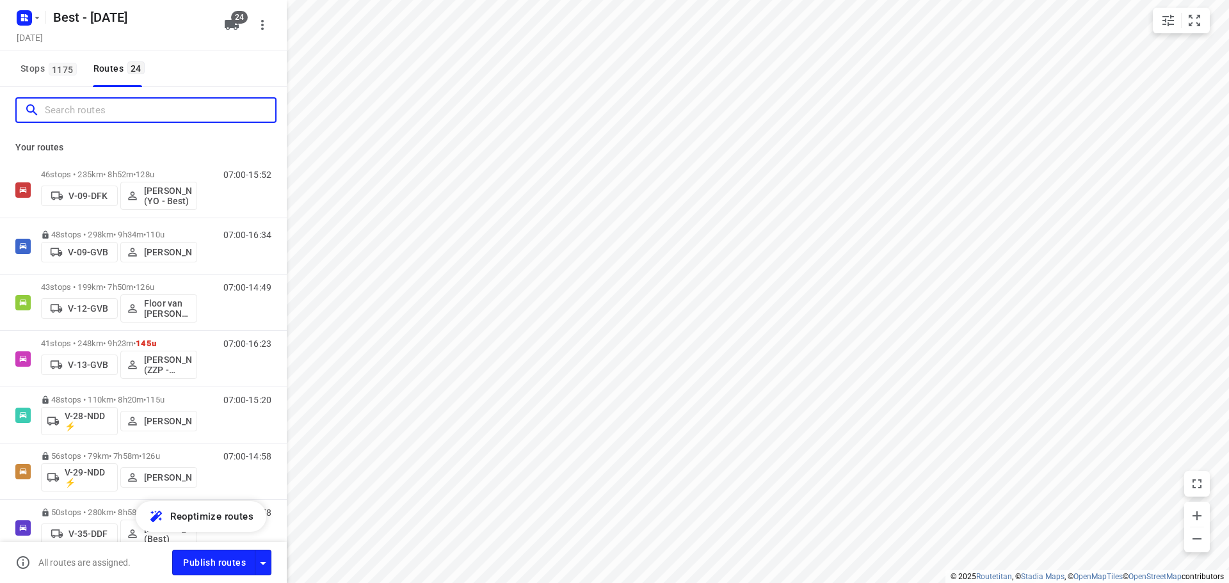
click at [140, 114] on input "Search routes" at bounding box center [160, 110] width 230 height 20
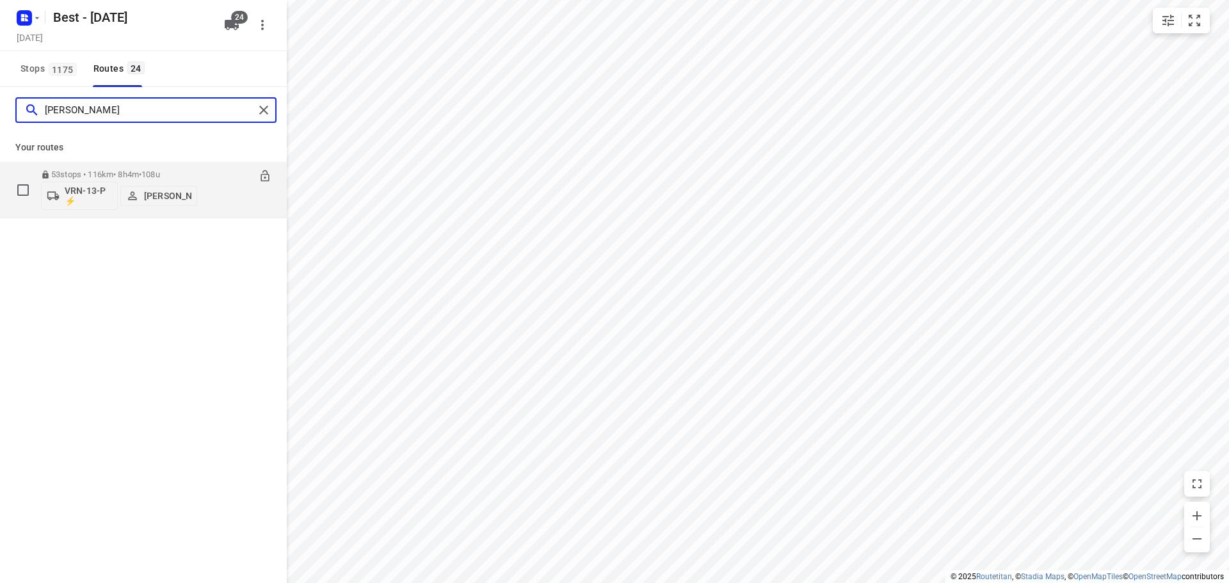
type input "[PERSON_NAME]"
click at [159, 173] on span "108u" at bounding box center [150, 175] width 19 height 10
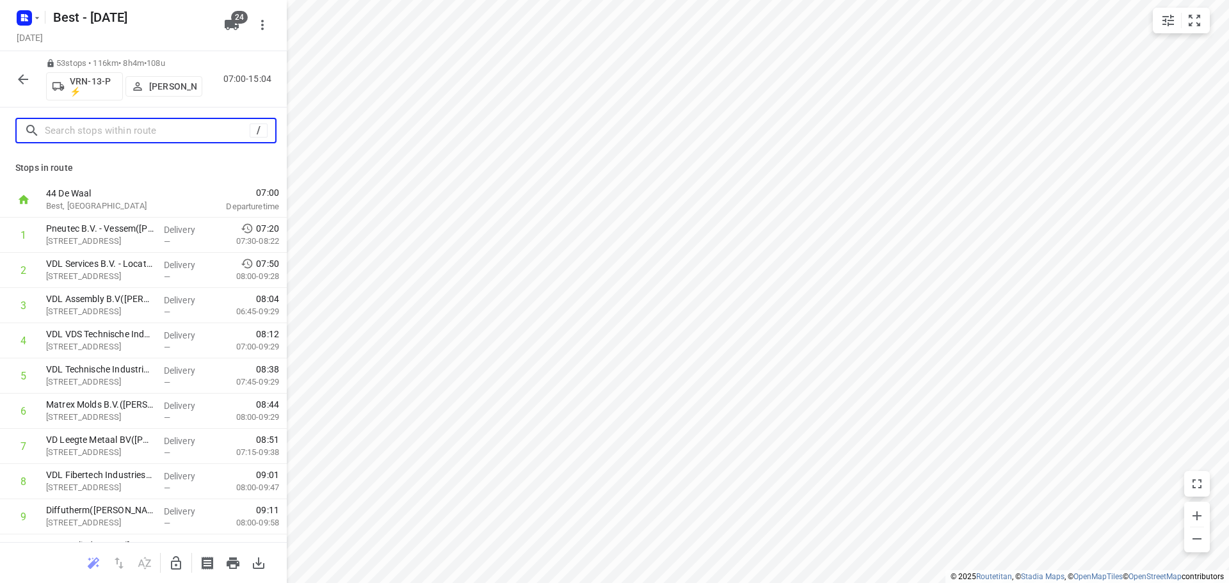
click at [187, 130] on input "text" at bounding box center [147, 131] width 205 height 20
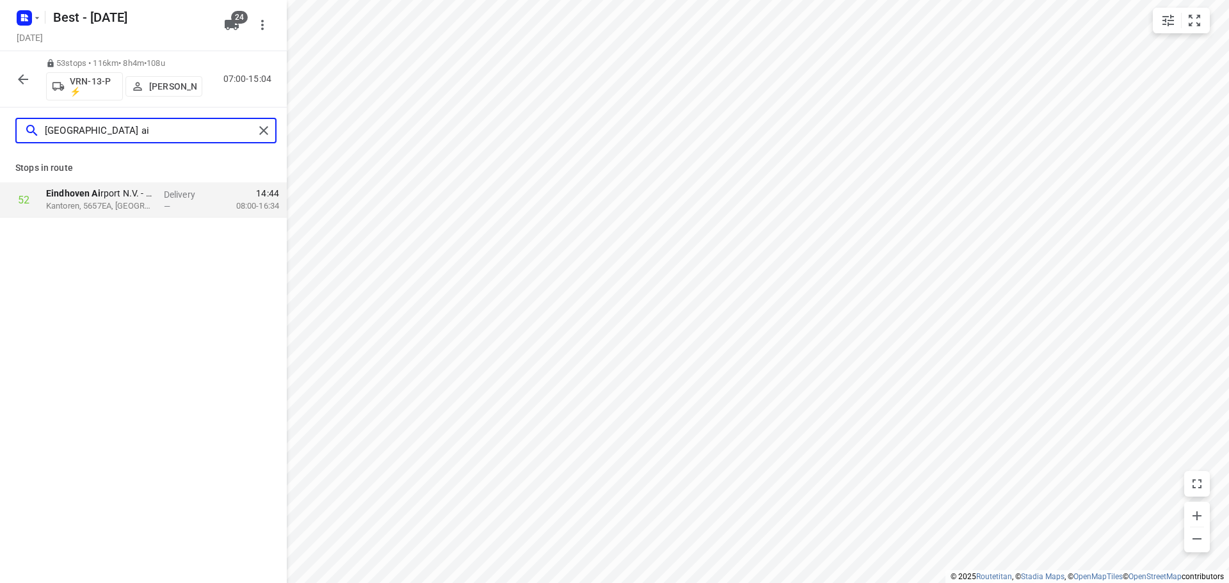
type input "[GEOGRAPHIC_DATA] ai"
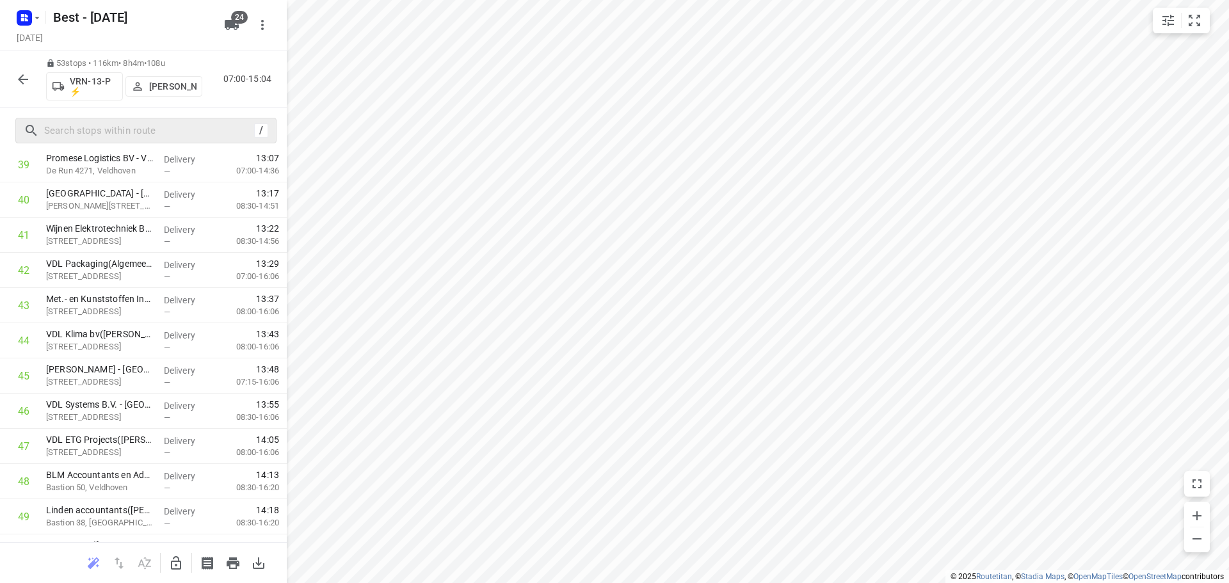
scroll to position [1576, 0]
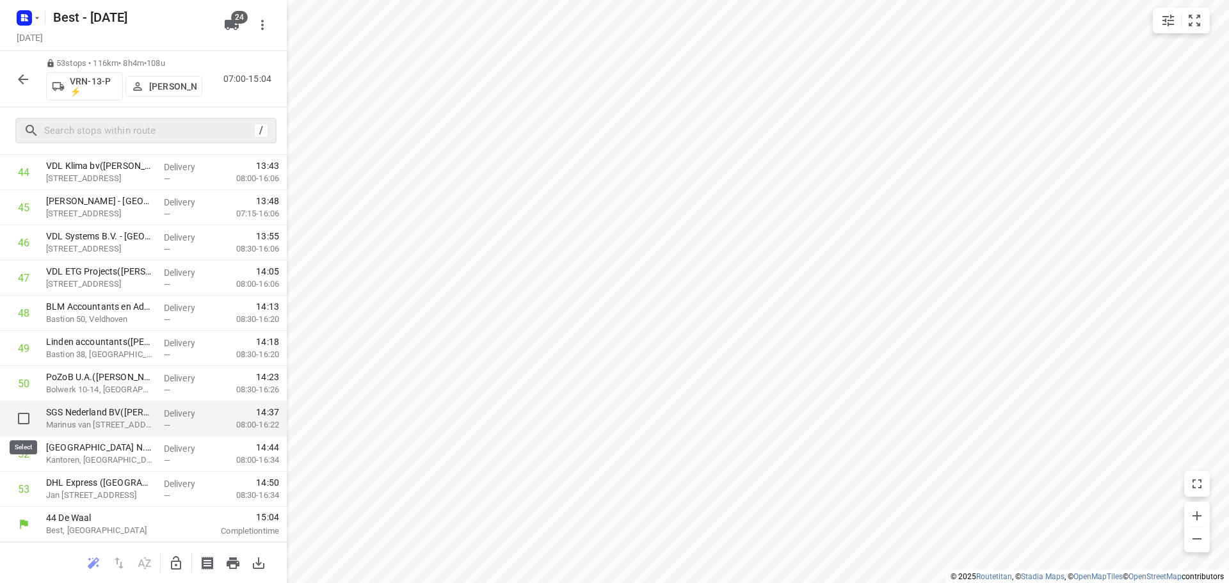
click at [19, 420] on input "checkbox" at bounding box center [24, 419] width 26 height 26
checkbox input "true"
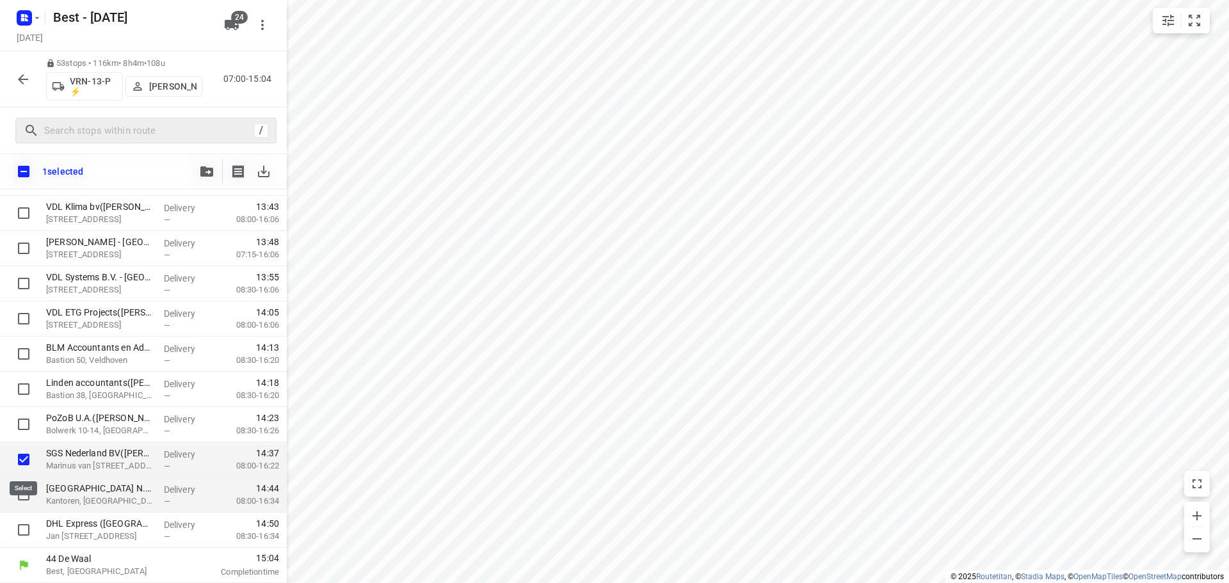
scroll to position [1571, 0]
click at [20, 502] on input "checkbox" at bounding box center [24, 495] width 26 height 26
checkbox input "true"
click at [24, 531] on input "checkbox" at bounding box center [24, 530] width 26 height 26
checkbox input "true"
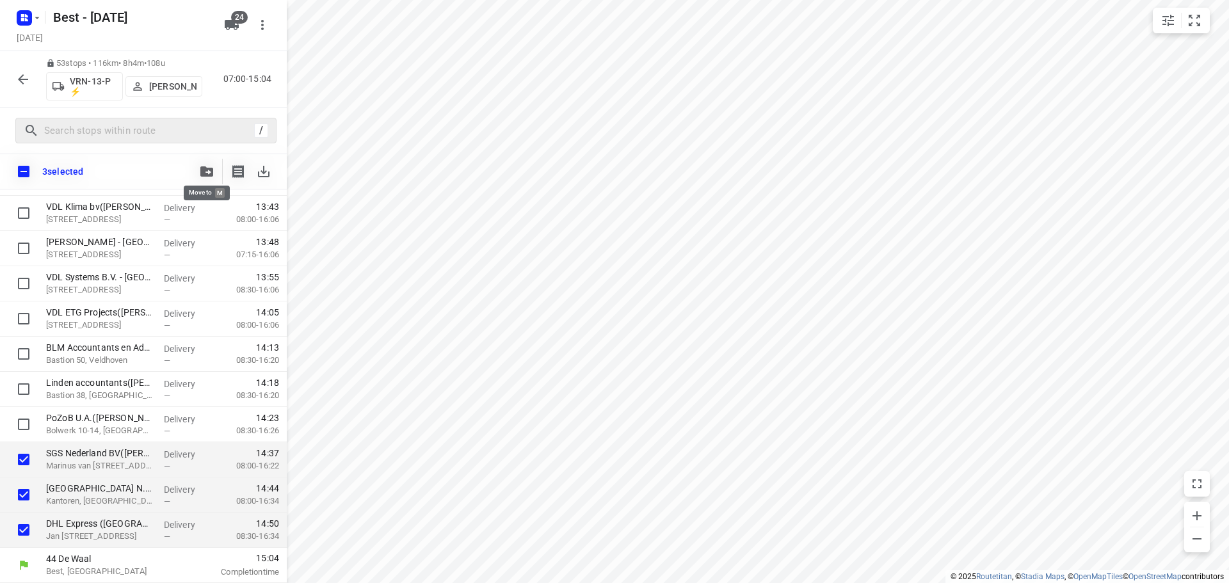
click at [202, 170] on icon "button" at bounding box center [206, 171] width 13 height 10
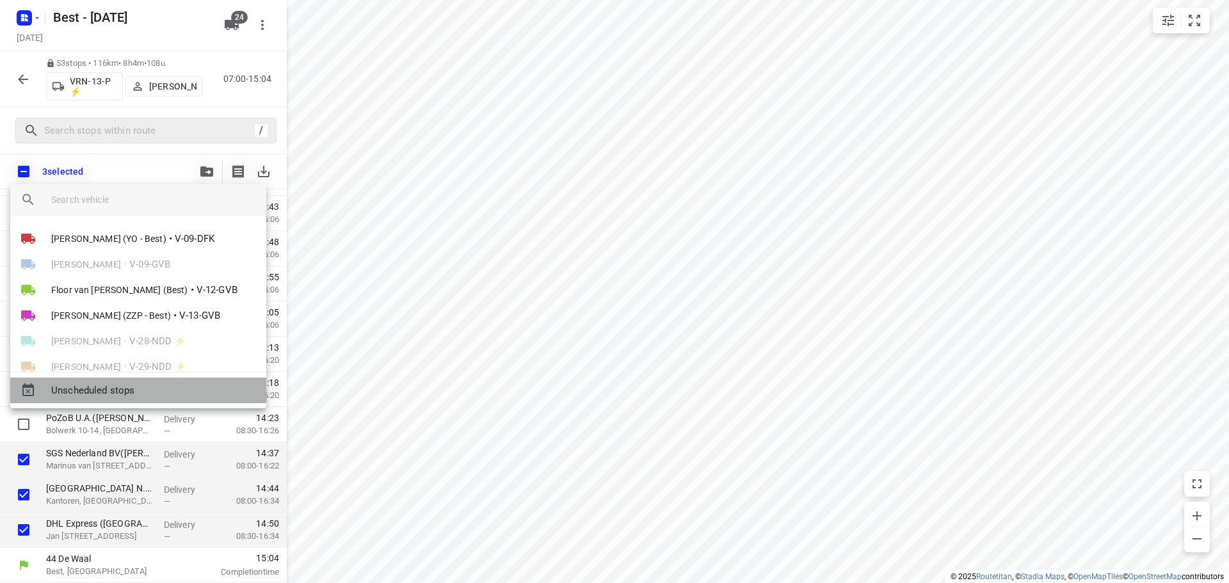
click at [150, 399] on div "Unscheduled stops" at bounding box center [138, 391] width 256 height 26
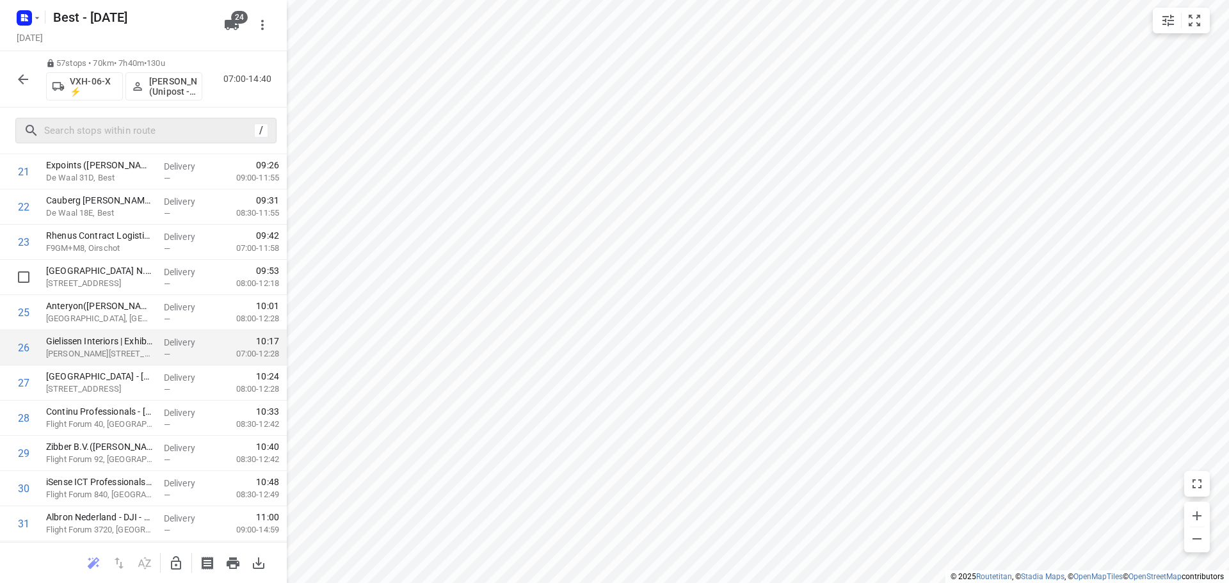
scroll to position [803, 0]
click at [174, 556] on icon "button" at bounding box center [175, 563] width 15 height 15
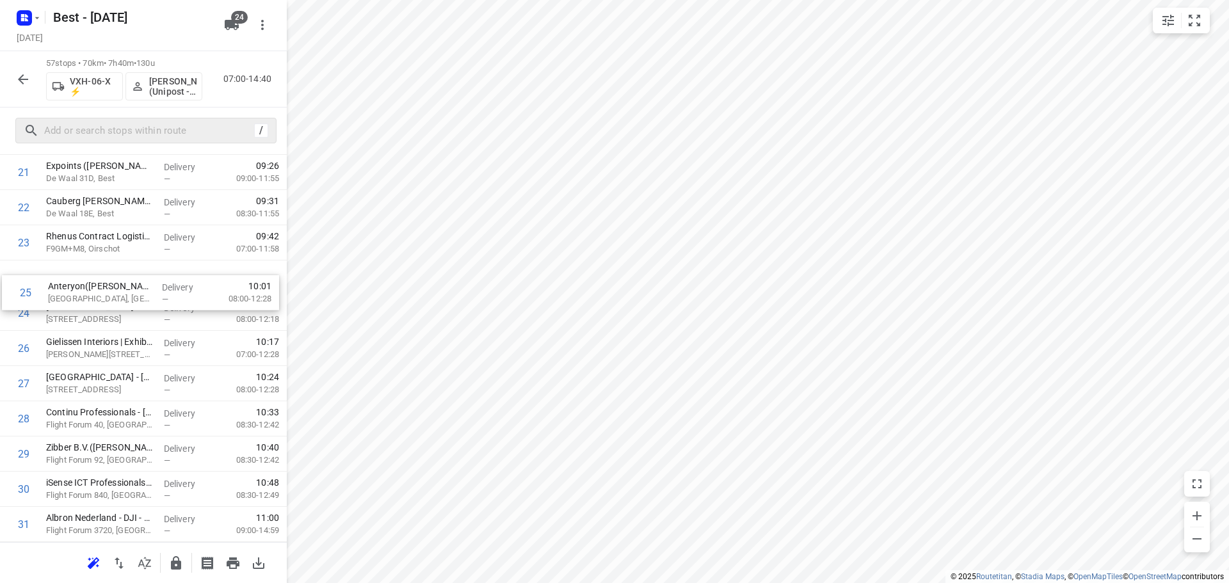
drag, startPoint x: 157, startPoint y: 302, endPoint x: 165, endPoint y: 261, distance: 41.7
click at [165, 261] on div "1 Matas Electronics BV([PERSON_NAME]) De Waal 42, Best Delivery — 07:02 06:30-0…" at bounding box center [143, 454] width 287 height 2006
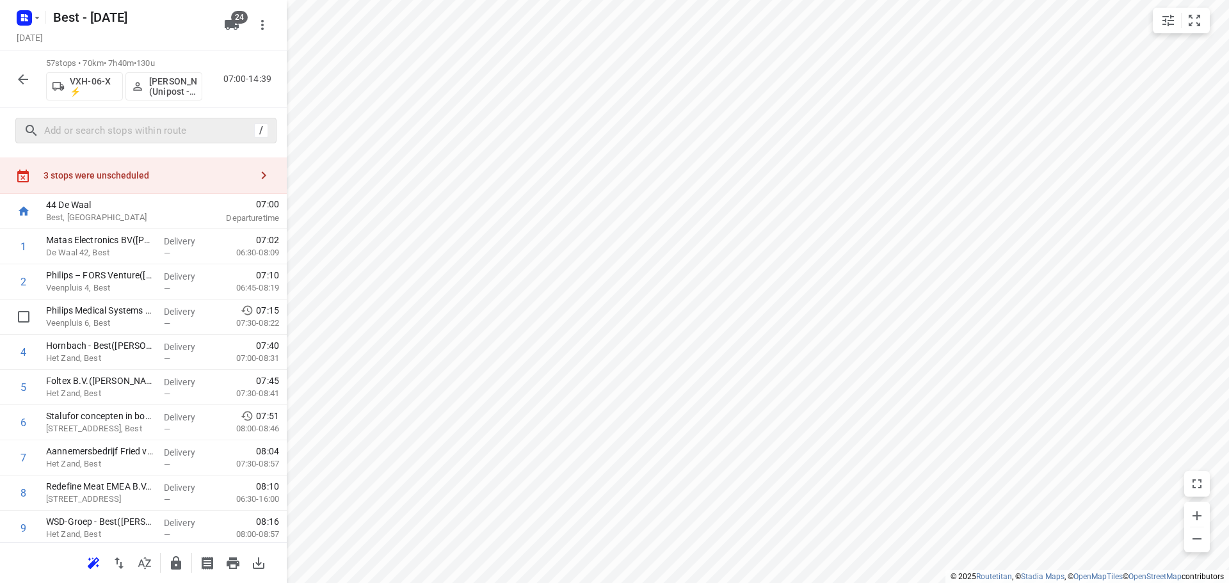
scroll to position [0, 0]
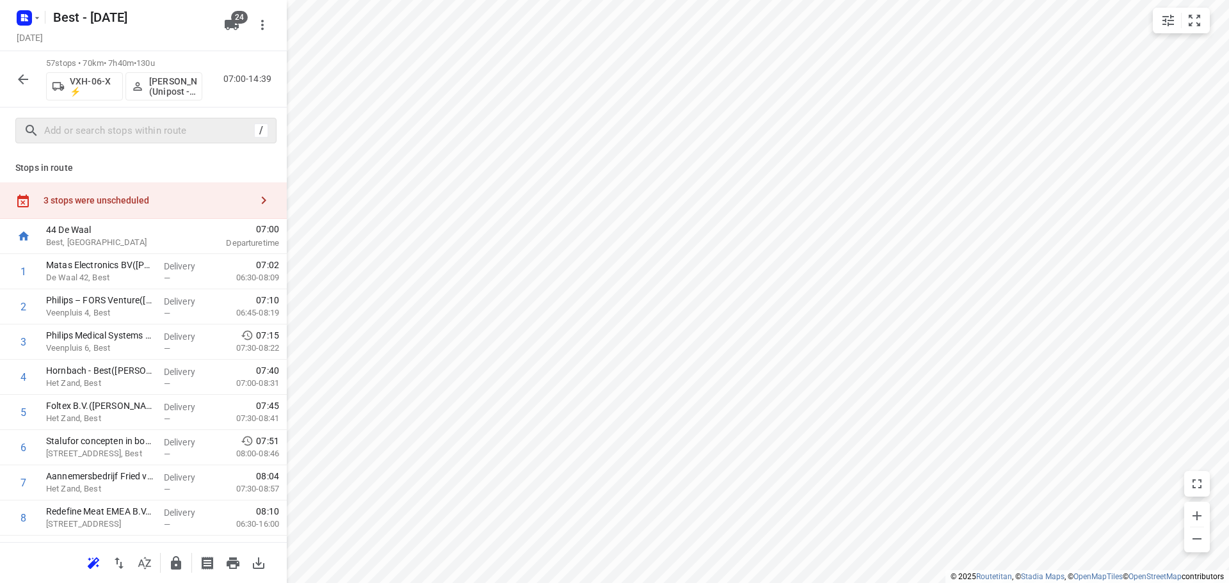
click at [224, 212] on div "3 stops were unscheduled" at bounding box center [143, 200] width 287 height 36
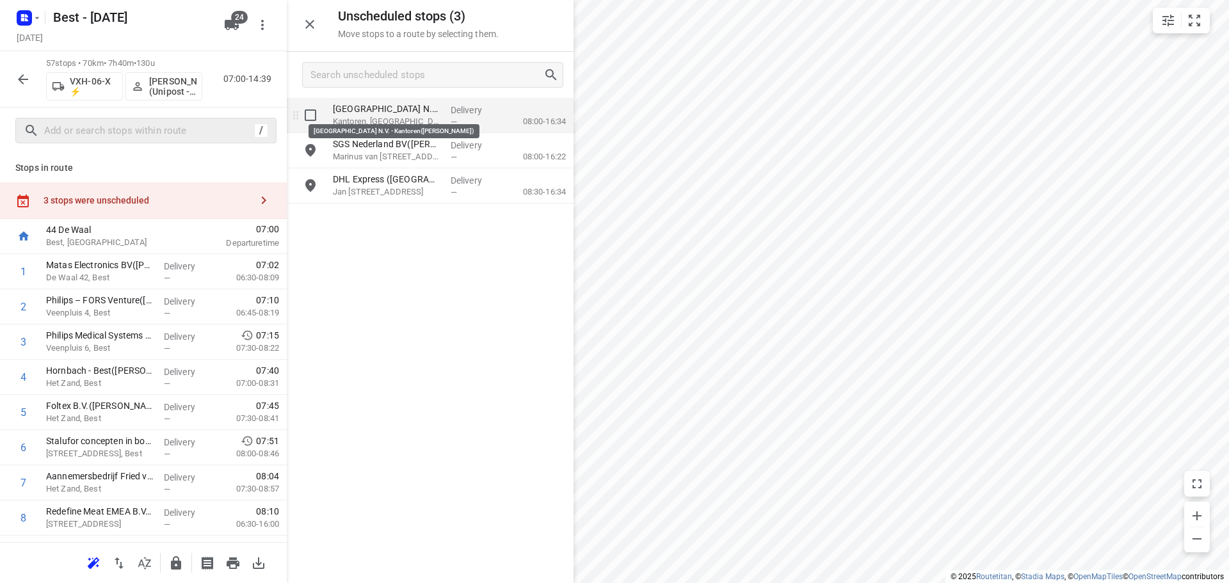
click at [317, 122] on input "grid" at bounding box center [311, 115] width 26 height 26
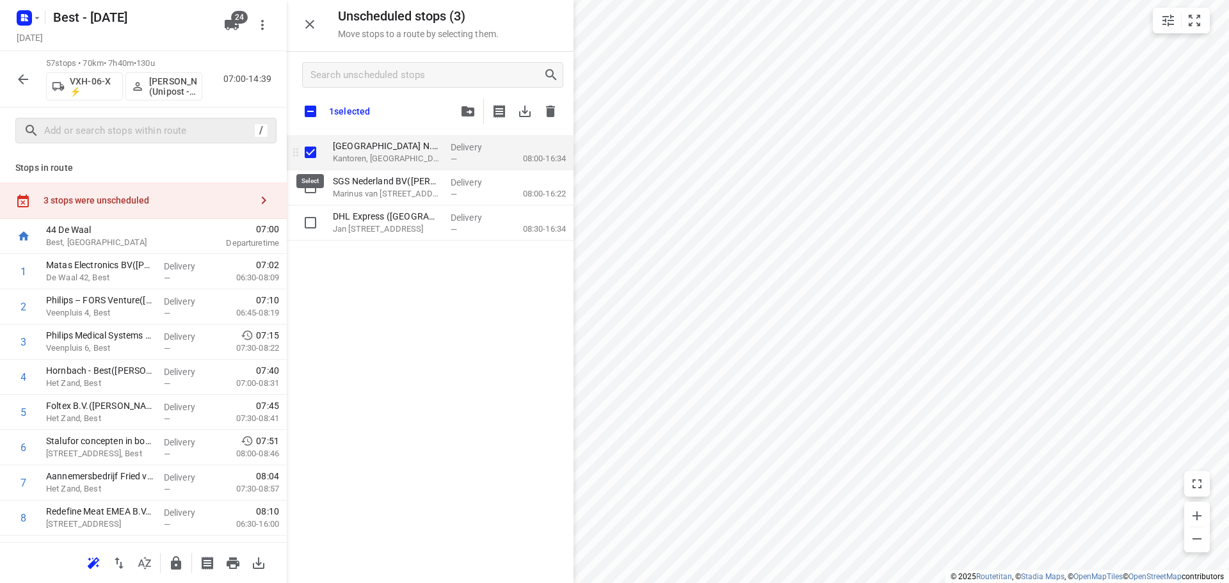
checkbox input "true"
click at [317, 122] on input "checkbox" at bounding box center [310, 111] width 27 height 27
checkbox input "true"
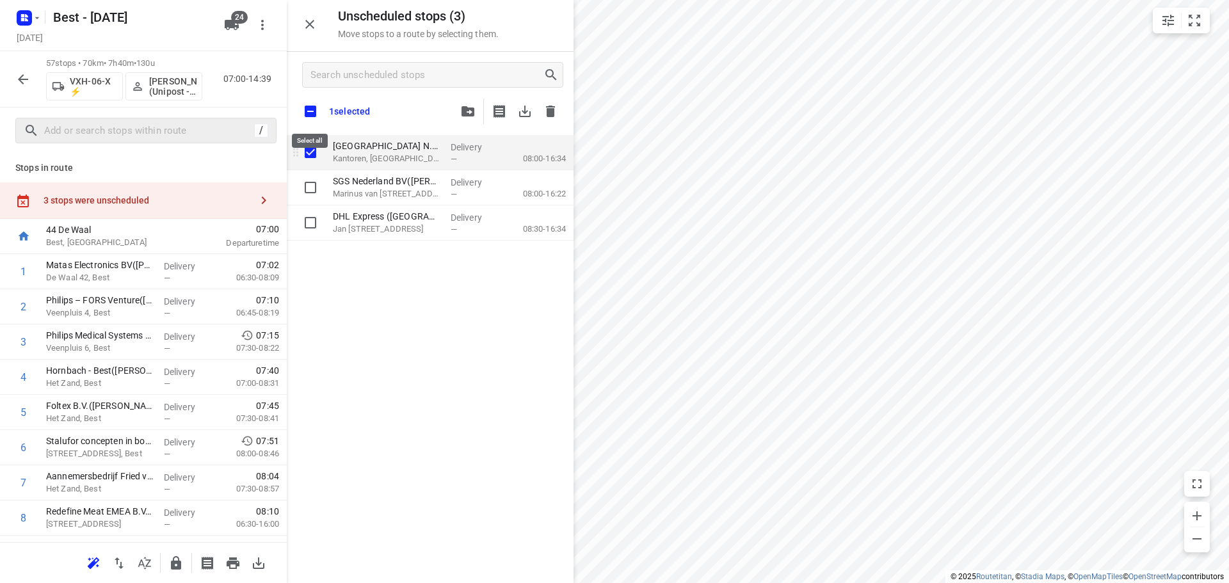
checkbox input "true"
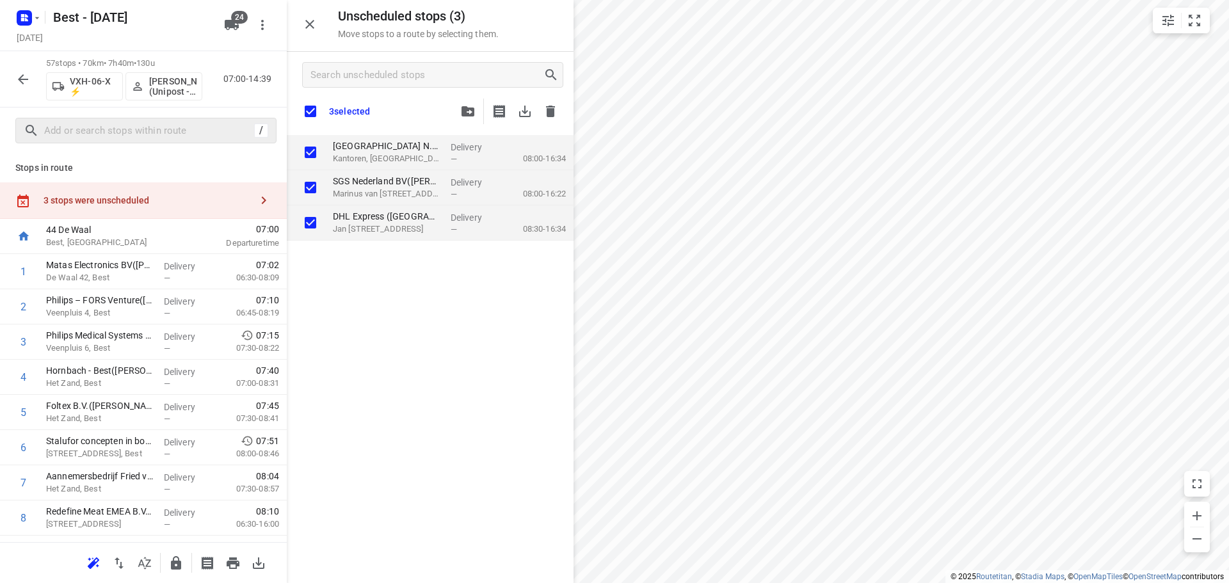
checkbox input "true"
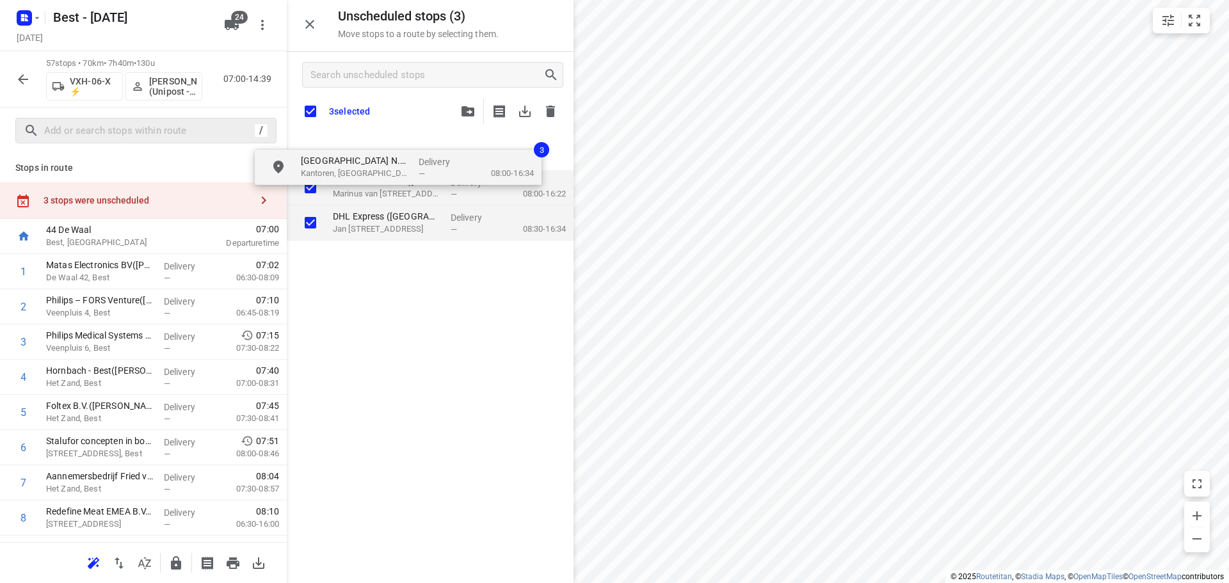
checkbox input "true"
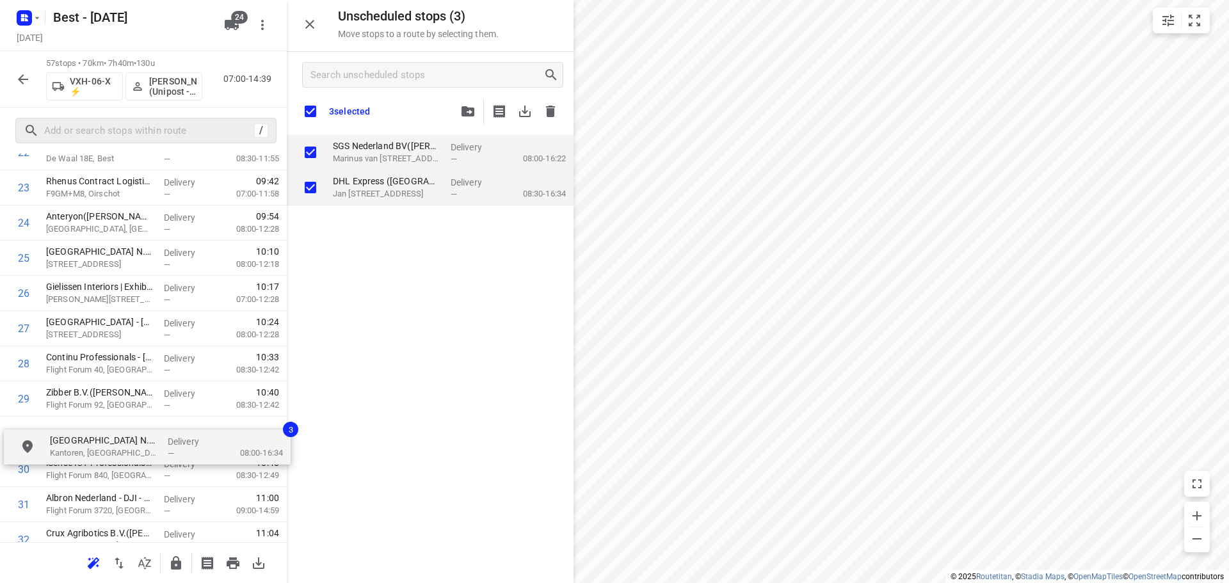
scroll to position [861, 0]
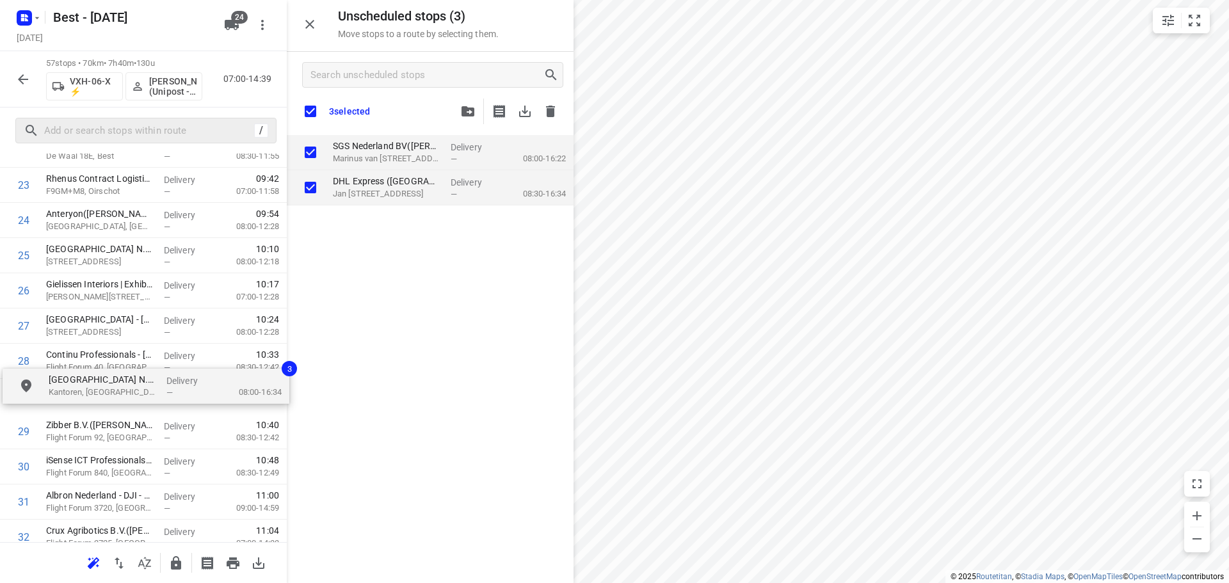
drag, startPoint x: 375, startPoint y: 157, endPoint x: 86, endPoint y: 382, distance: 366.3
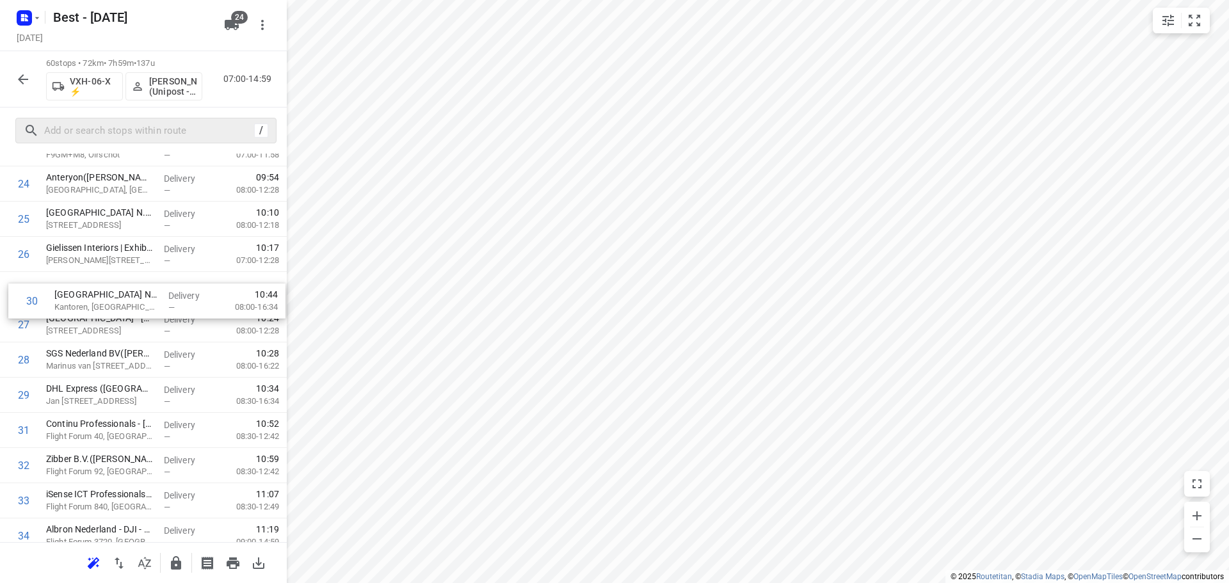
drag, startPoint x: 84, startPoint y: 389, endPoint x: 93, endPoint y: 285, distance: 104.1
click at [93, 285] on div "1 Matas Electronics BV([PERSON_NAME]) De Waal 42, Best Delivery — 07:02 06:30-0…" at bounding box center [143, 413] width 287 height 2112
click at [20, 83] on icon "button" at bounding box center [22, 79] width 15 height 15
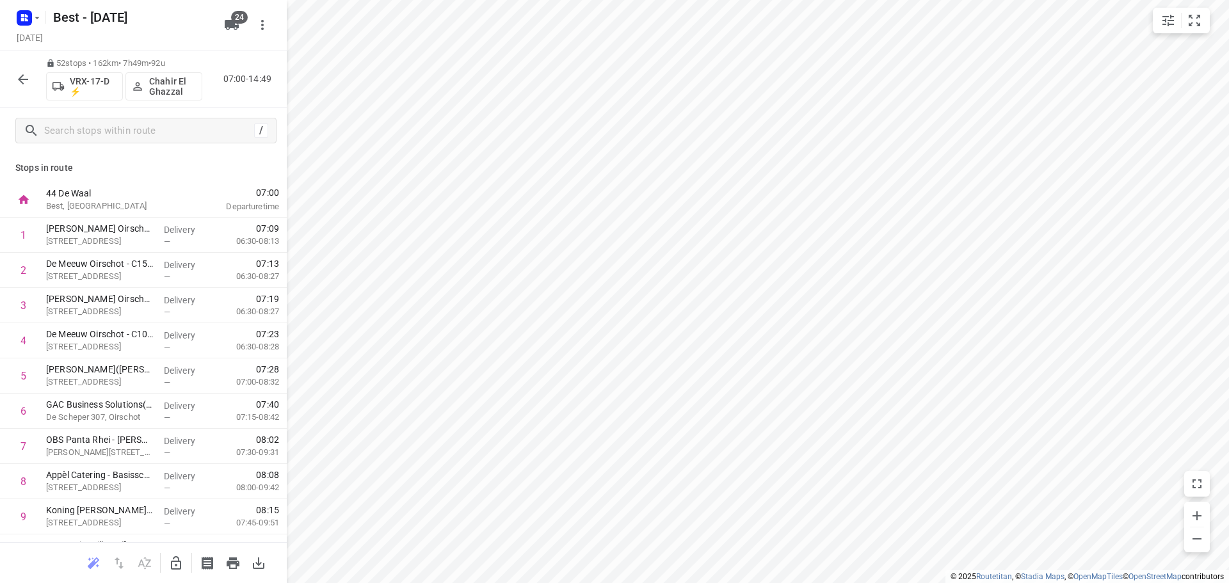
click at [18, 74] on icon "button" at bounding box center [22, 79] width 15 height 15
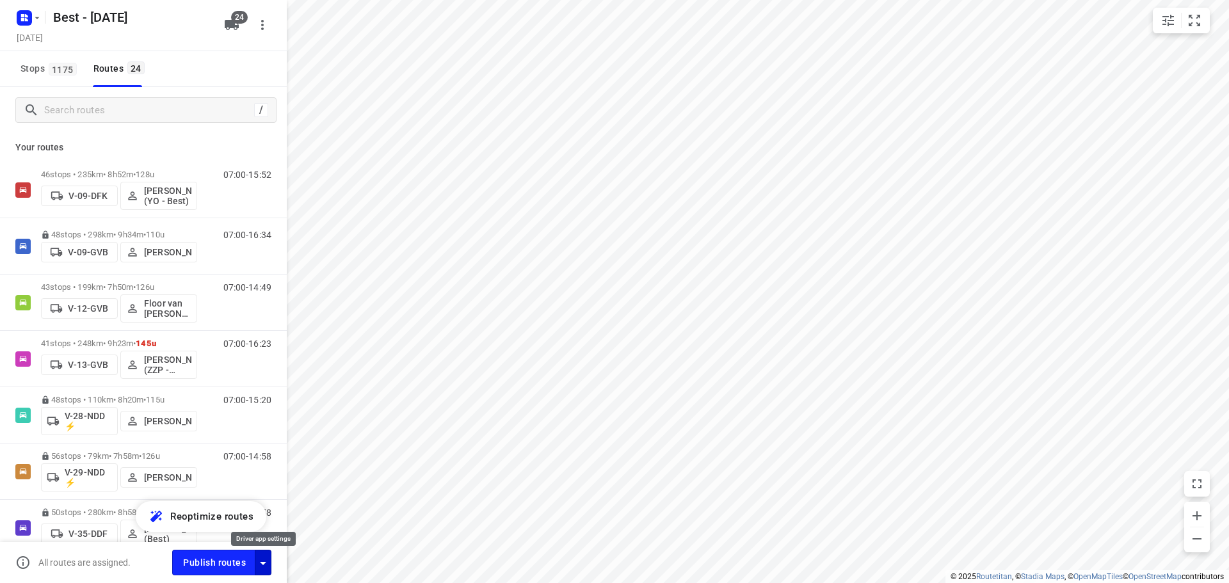
click at [260, 559] on icon "button" at bounding box center [262, 563] width 15 height 15
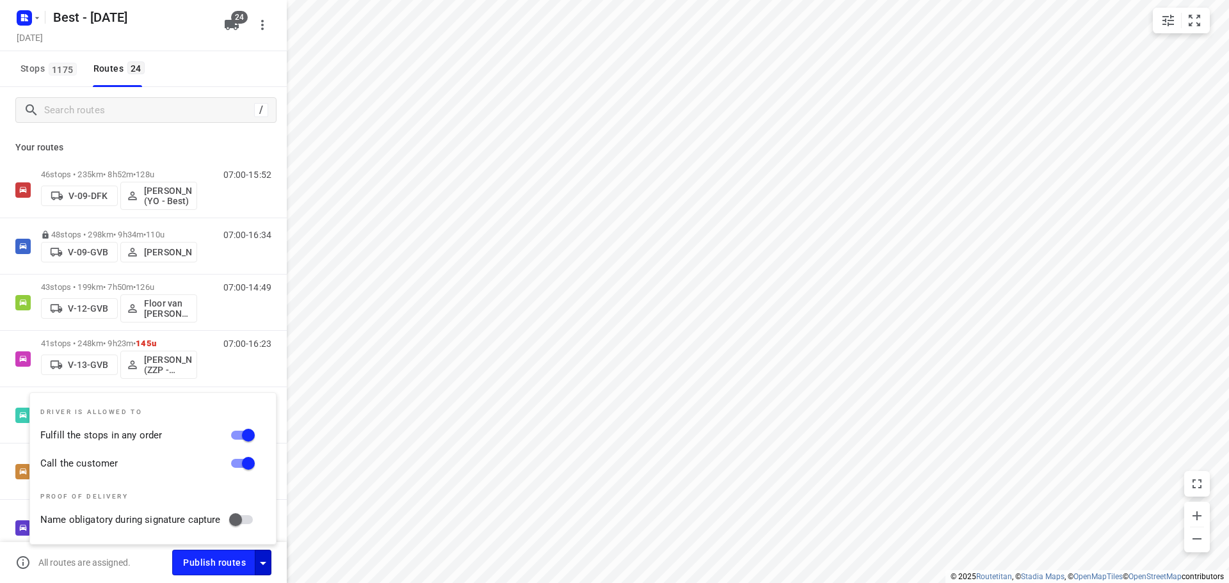
click at [19, 5] on div at bounding box center [27, 17] width 31 height 25
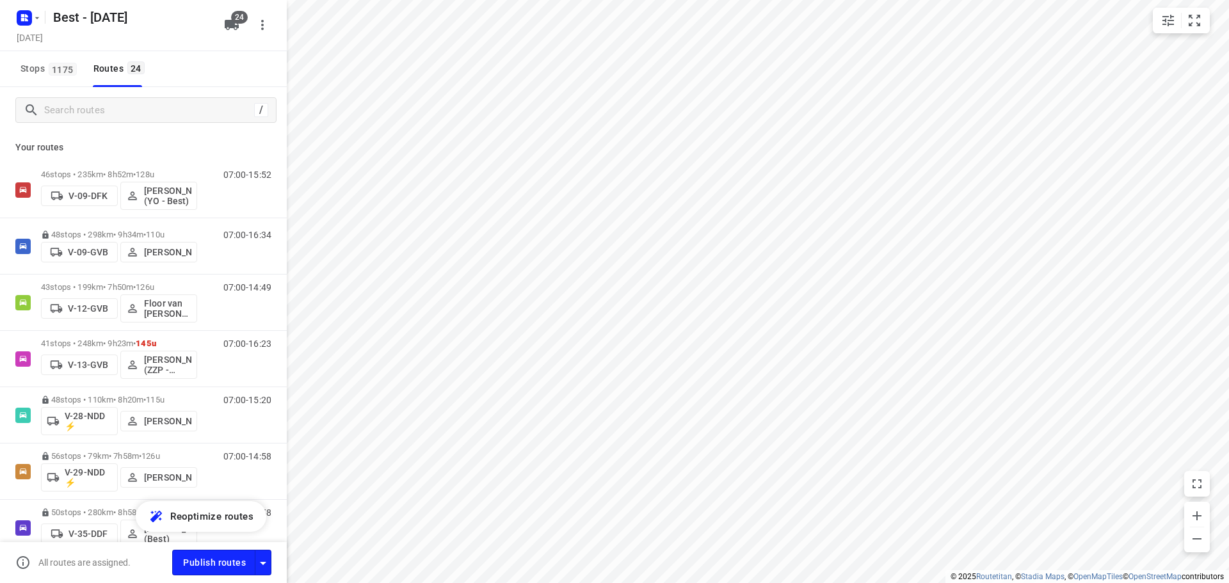
click at [28, 28] on div "Best - [DATE] [DATE]" at bounding box center [116, 25] width 205 height 45
click at [30, 24] on rect "button" at bounding box center [24, 17] width 15 height 15
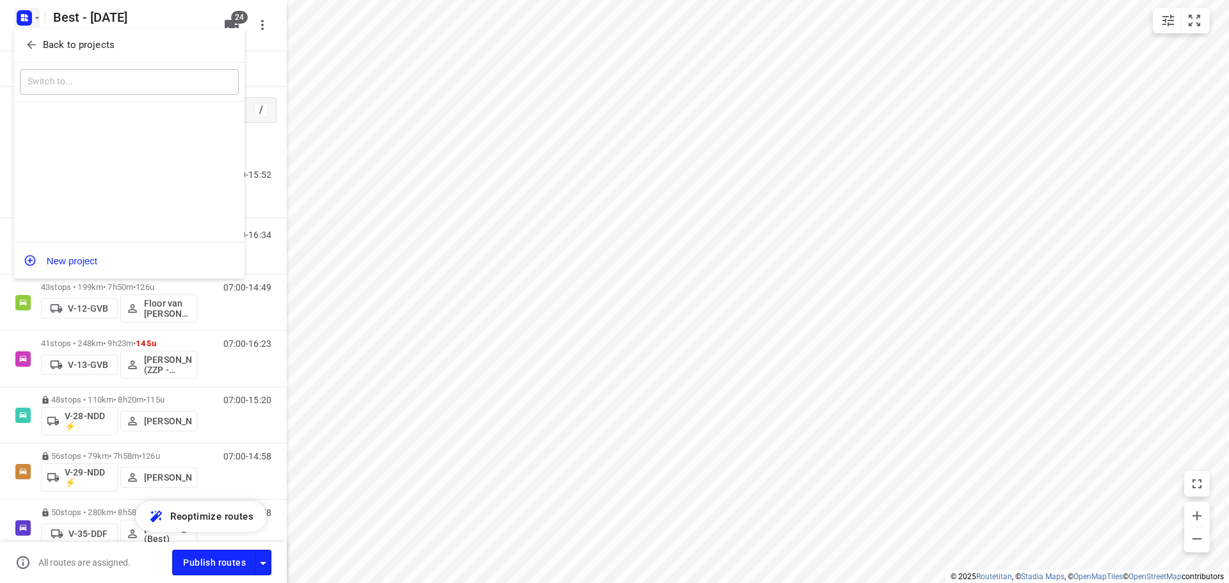
click at [38, 43] on span "Back to projects" at bounding box center [129, 45] width 209 height 15
